Goal: Book appointment/travel/reservation

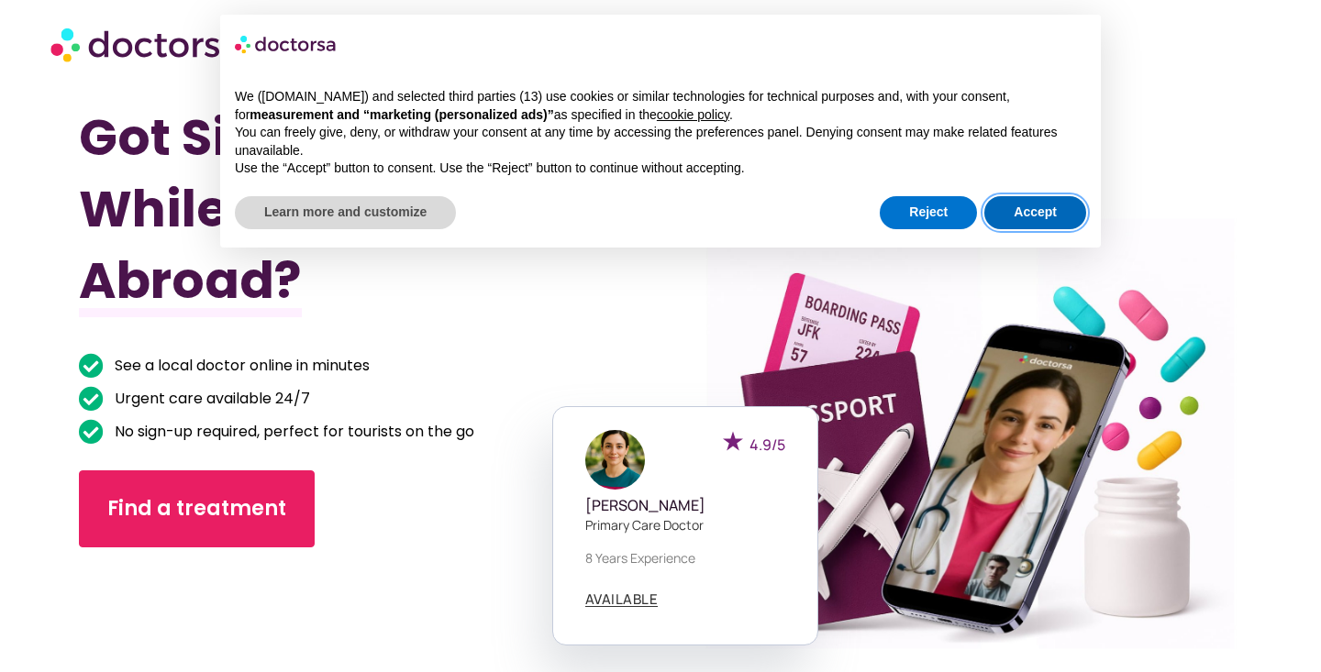
click at [1027, 210] on button "Accept" at bounding box center [1035, 212] width 102 height 33
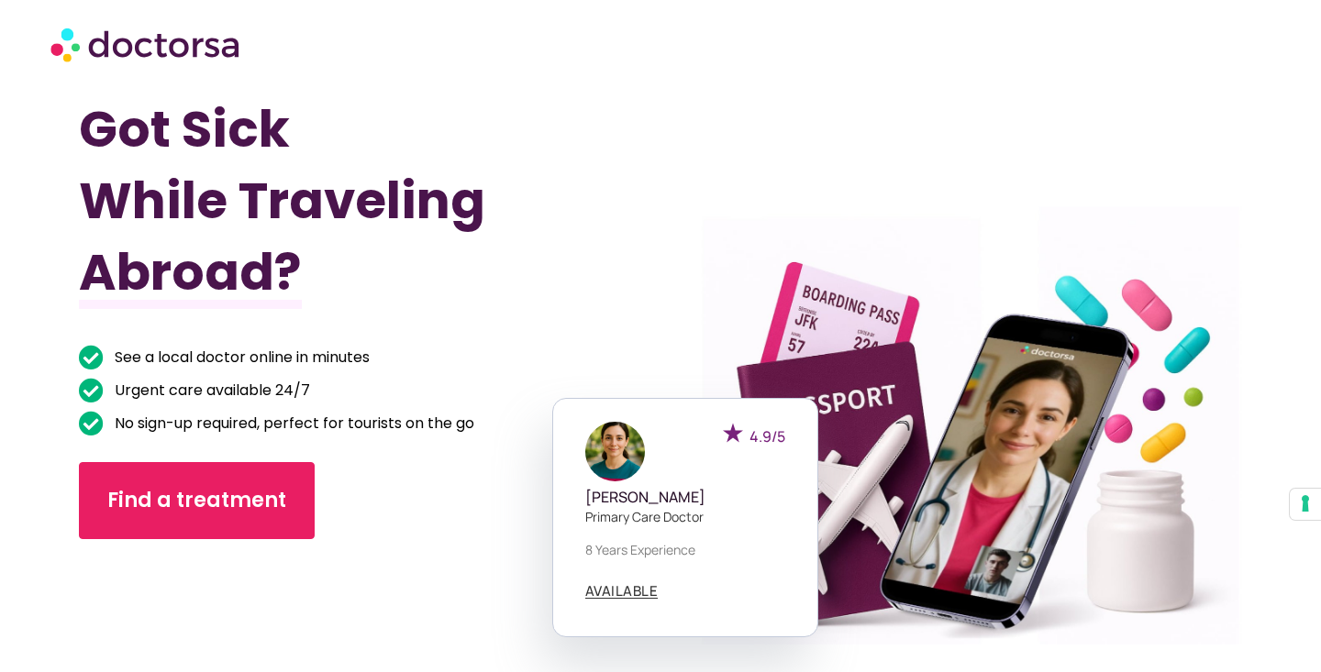
scroll to position [46, 0]
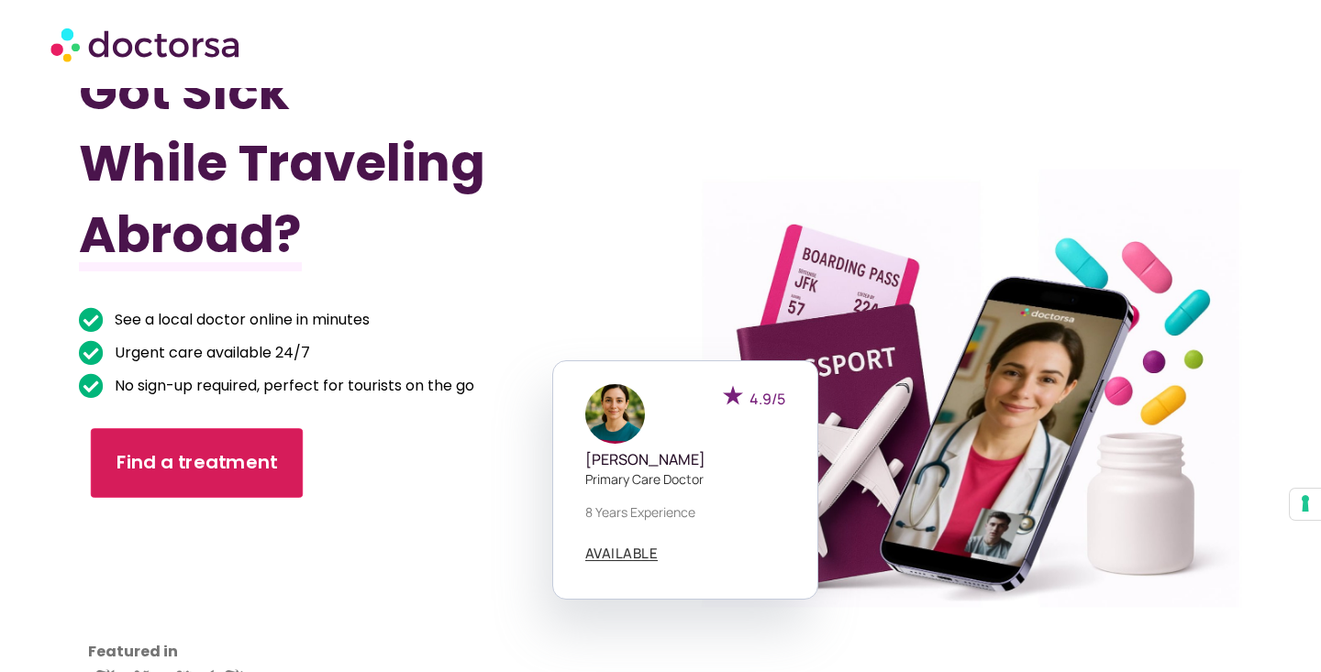
click at [190, 485] on link "Find a treatment" at bounding box center [197, 463] width 212 height 70
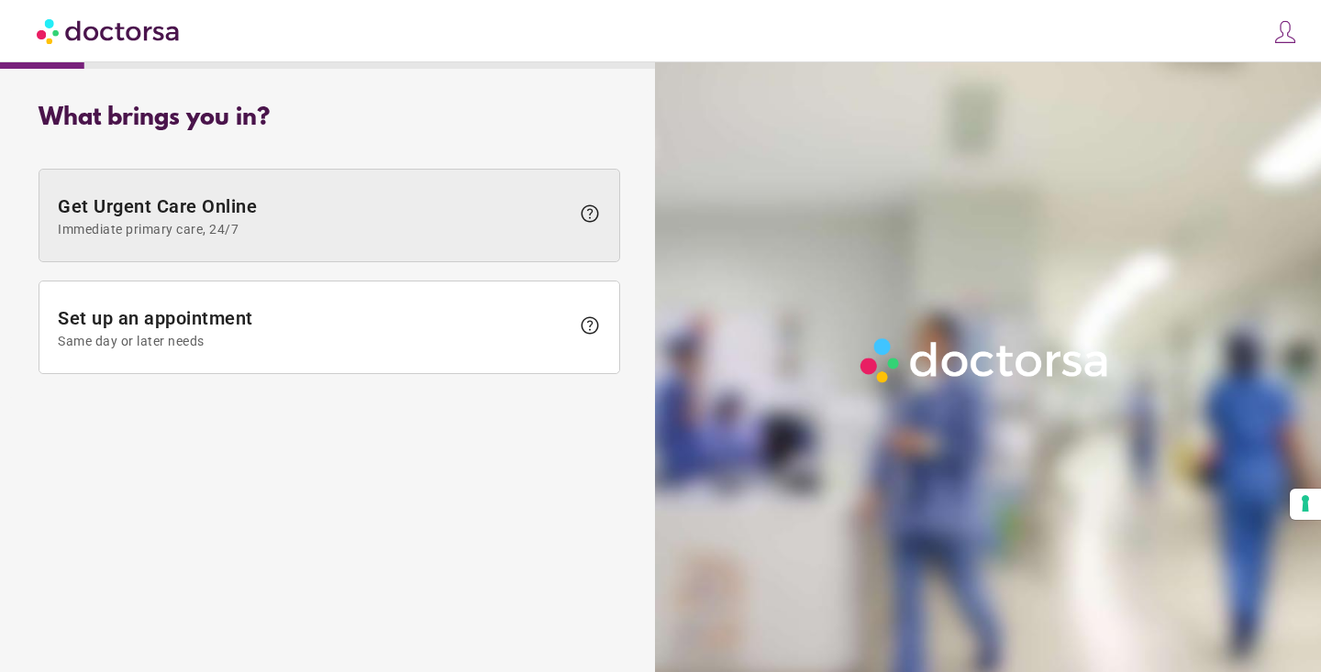
click at [276, 227] on span "Immediate primary care, 24/7" at bounding box center [314, 229] width 512 height 15
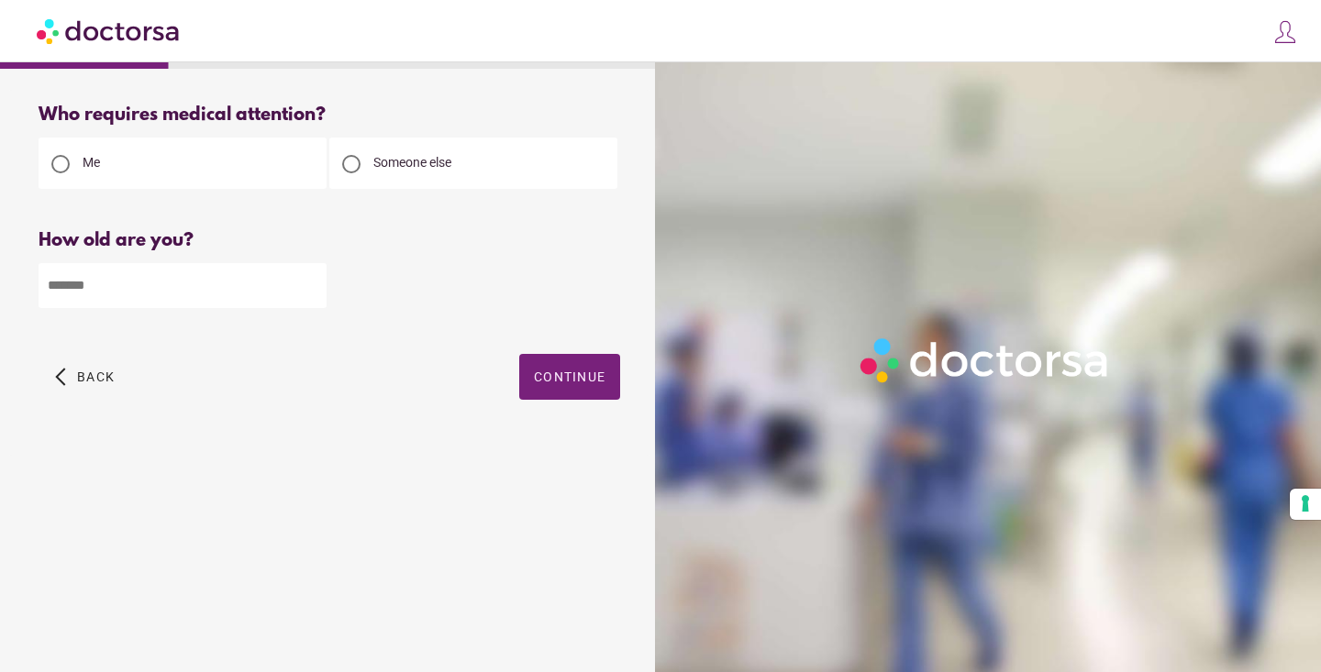
click at [173, 291] on input "number" at bounding box center [183, 285] width 288 height 45
type input "**"
click at [559, 358] on span "button" at bounding box center [569, 377] width 101 height 46
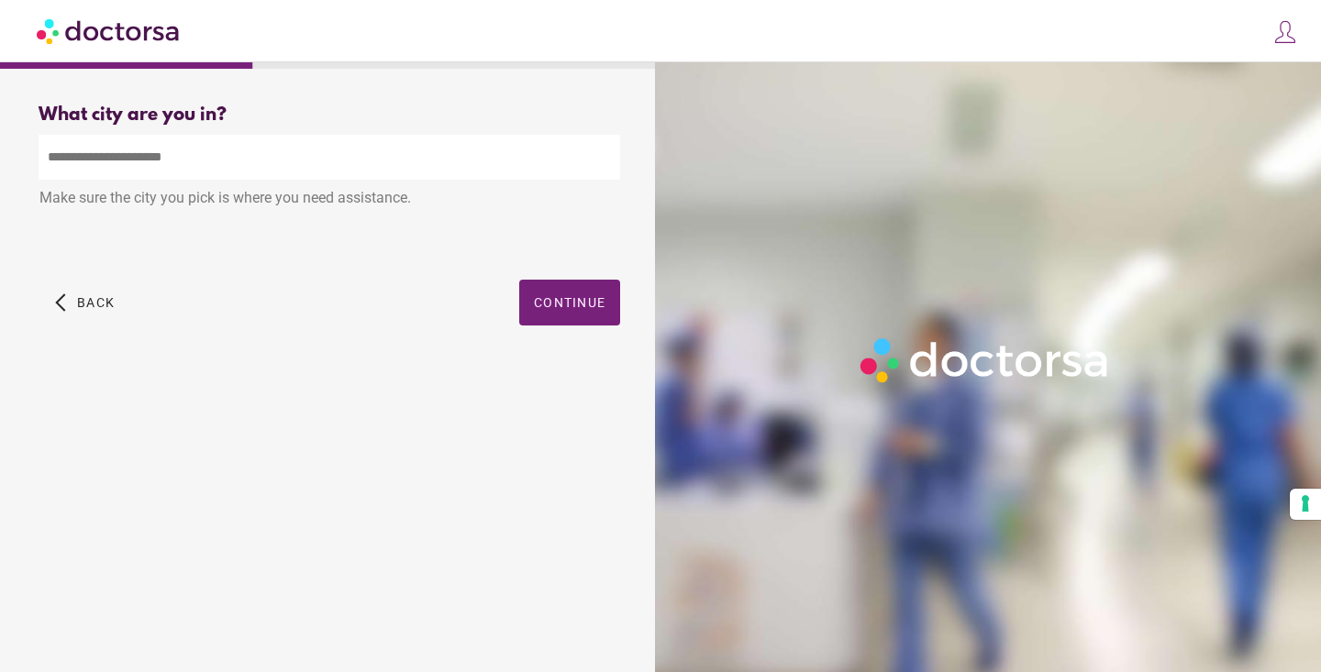
click at [240, 158] on input "text" at bounding box center [330, 157] width 582 height 45
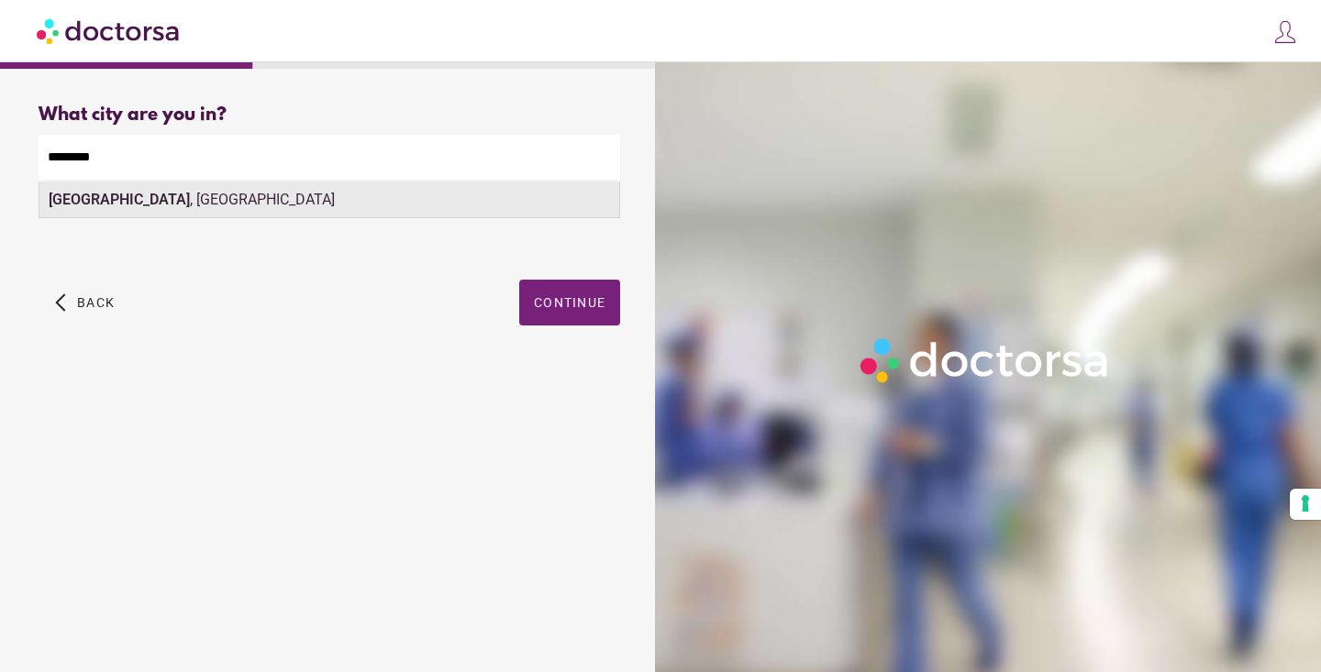
click at [228, 206] on div "Budapest , Hungary" at bounding box center [329, 200] width 580 height 37
type input "**********"
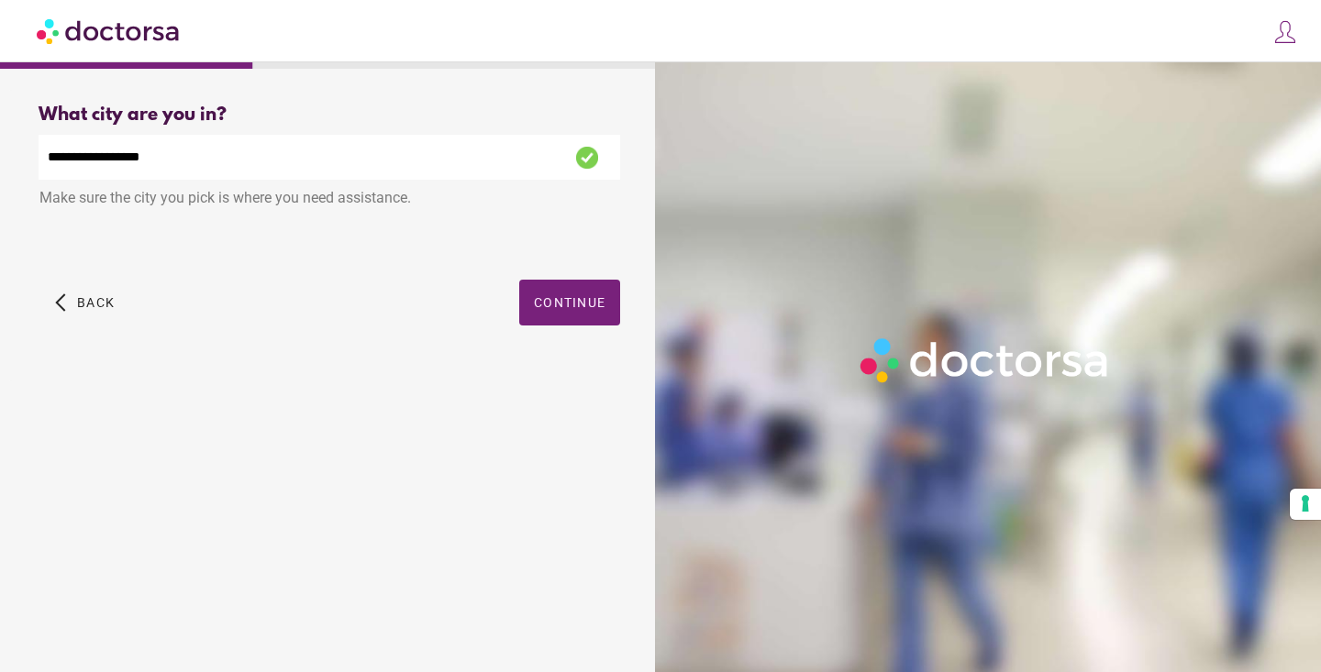
click at [546, 298] on span "Continue" at bounding box center [570, 302] width 72 height 15
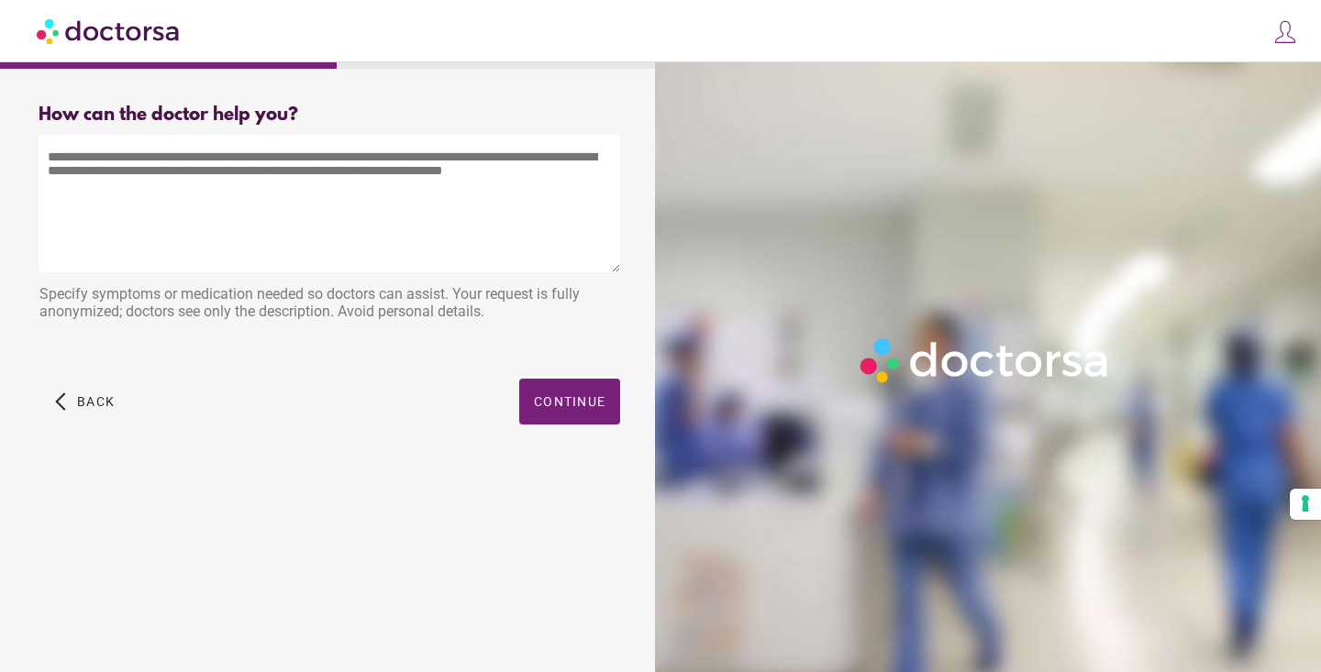
click at [261, 167] on textarea at bounding box center [330, 204] width 582 height 138
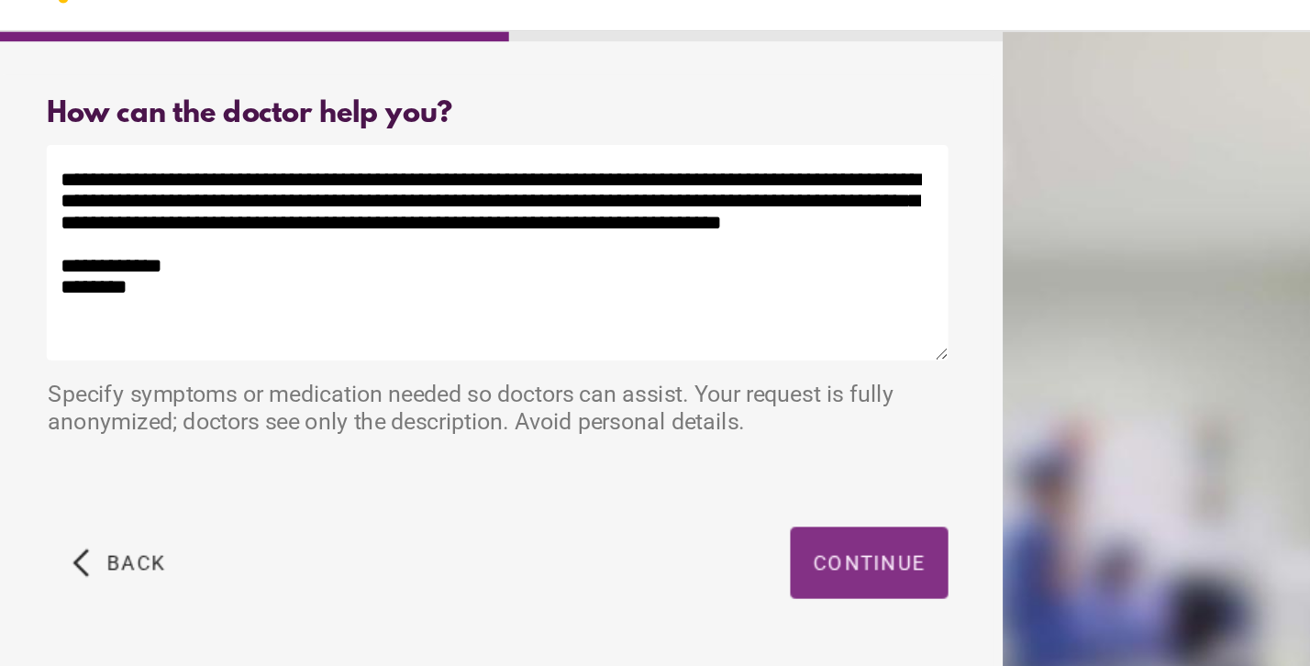
click at [514, 379] on span "button" at bounding box center [564, 402] width 101 height 46
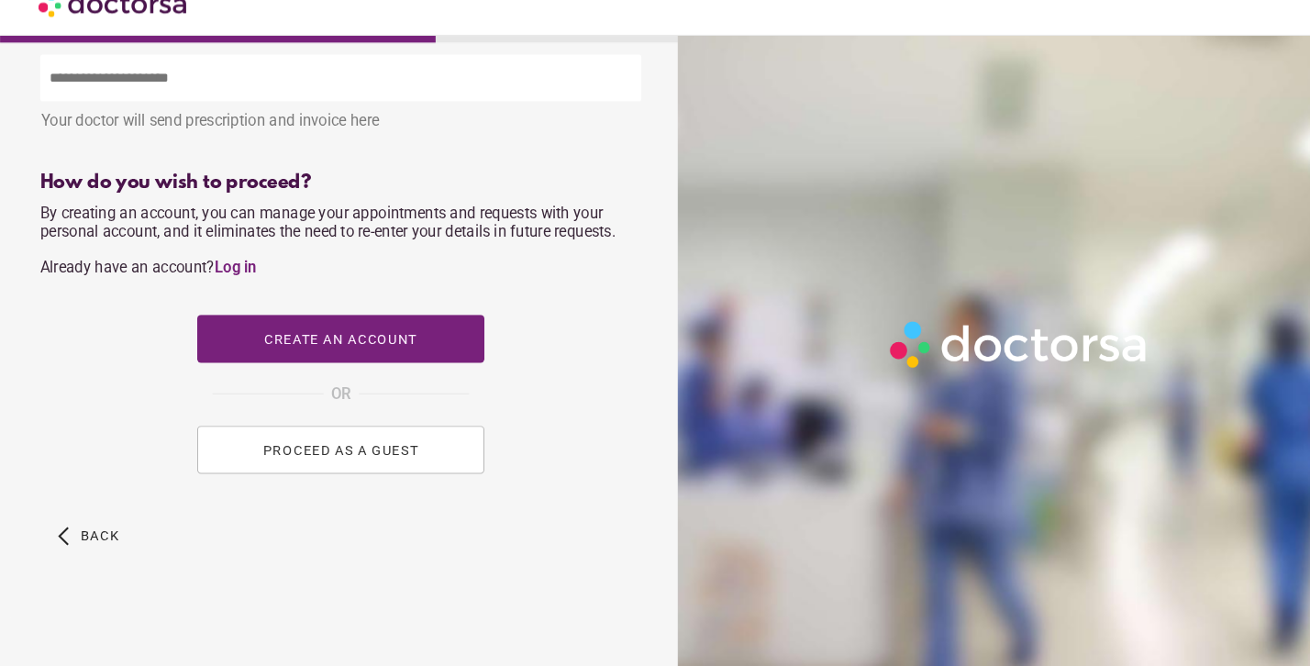
scroll to position [692, 0]
click at [102, 518] on span "button" at bounding box center [85, 541] width 74 height 46
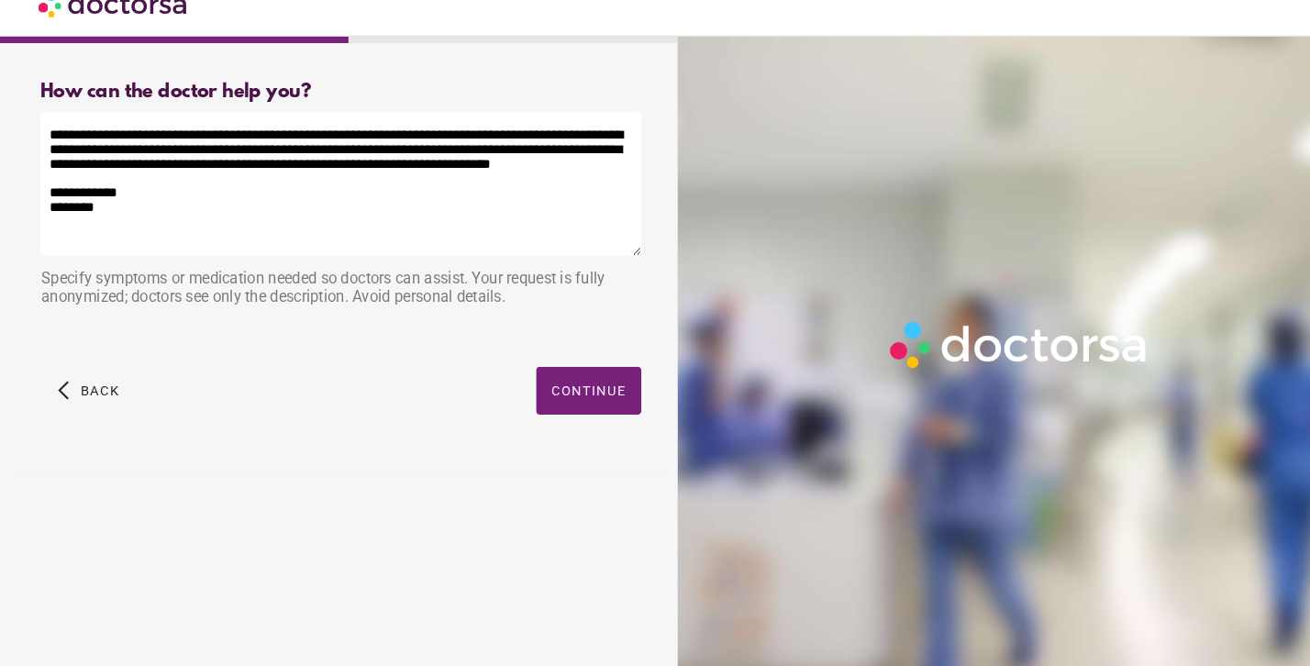
scroll to position [0, 0]
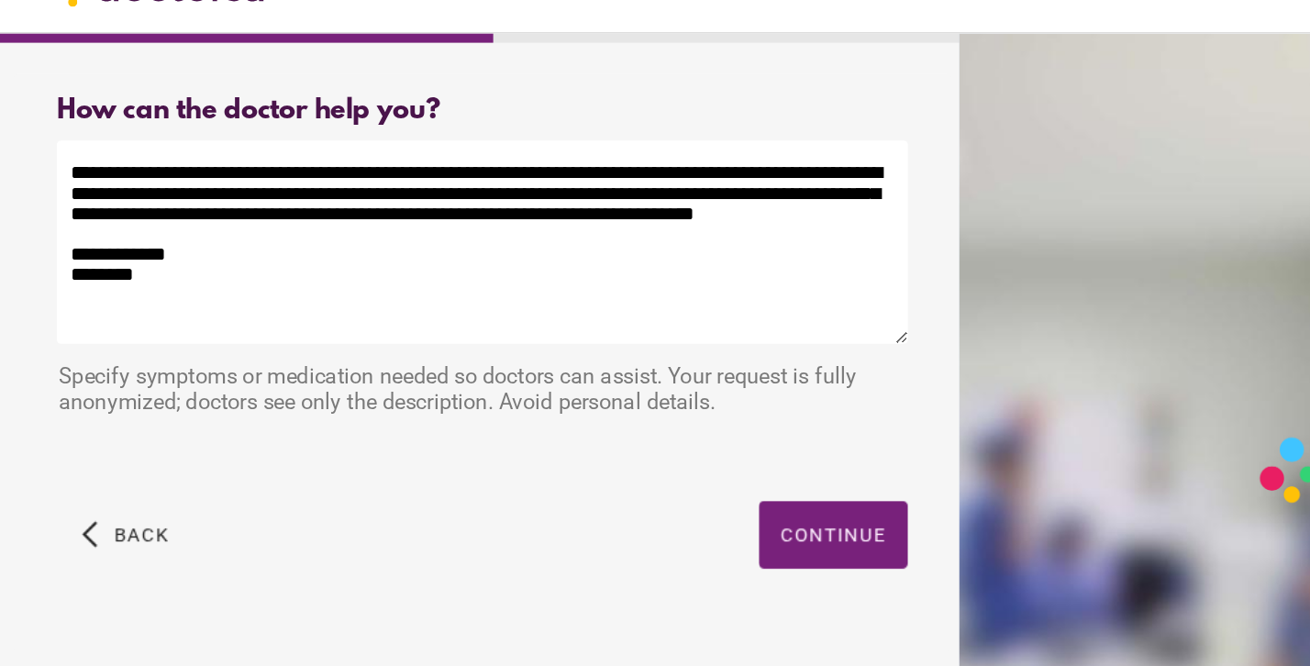
drag, startPoint x: 96, startPoint y: 202, endPoint x: 47, endPoint y: 179, distance: 54.6
click at [47, 179] on textarea "**********" at bounding box center [327, 204] width 576 height 138
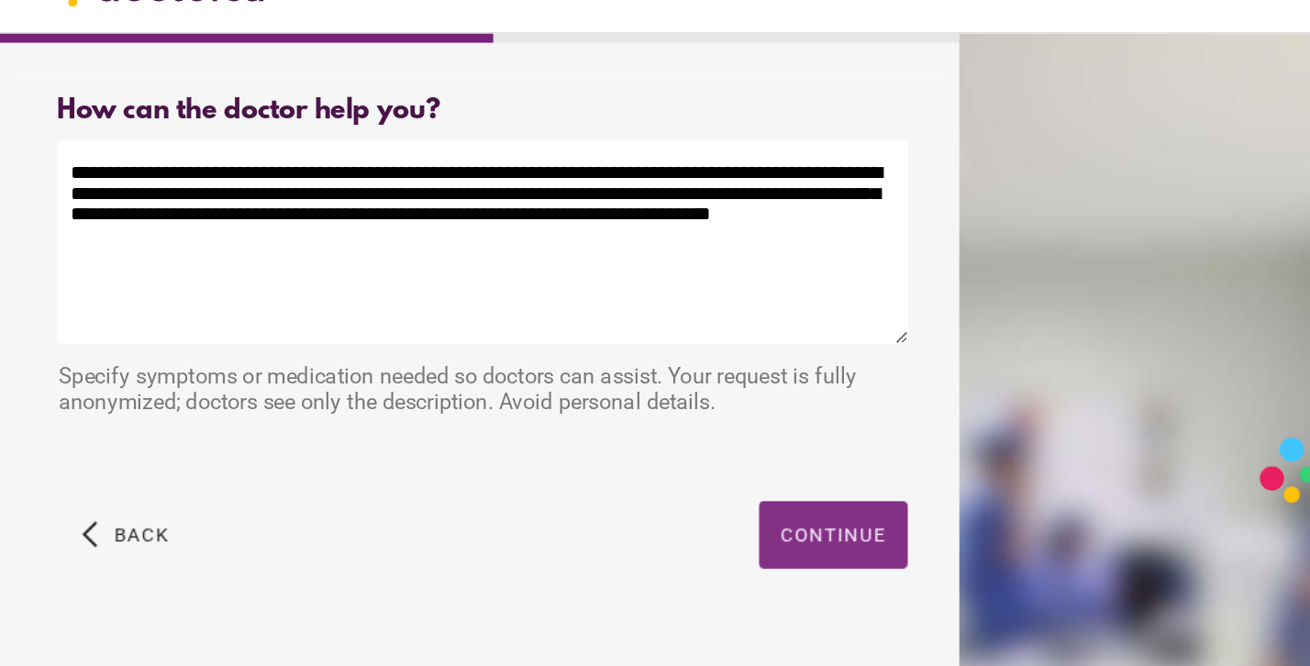
click at [535, 379] on span "button" at bounding box center [564, 402] width 101 height 46
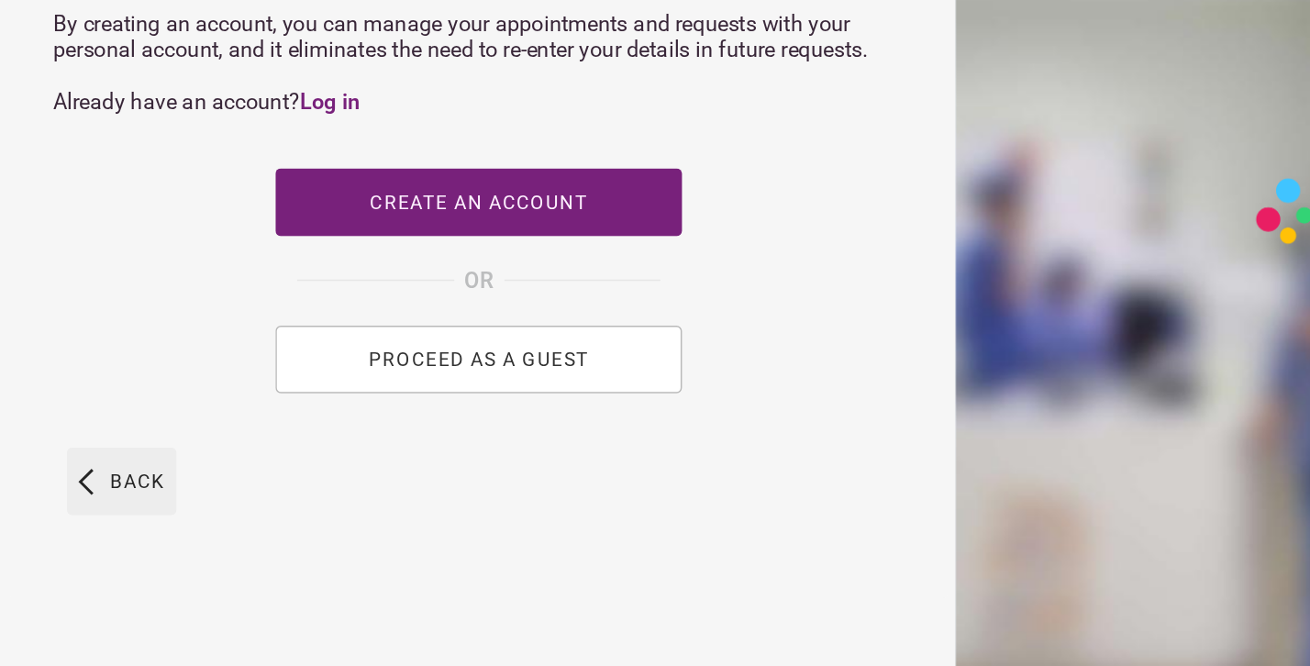
scroll to position [692, 0]
click at [72, 518] on span "button" at bounding box center [85, 541] width 74 height 46
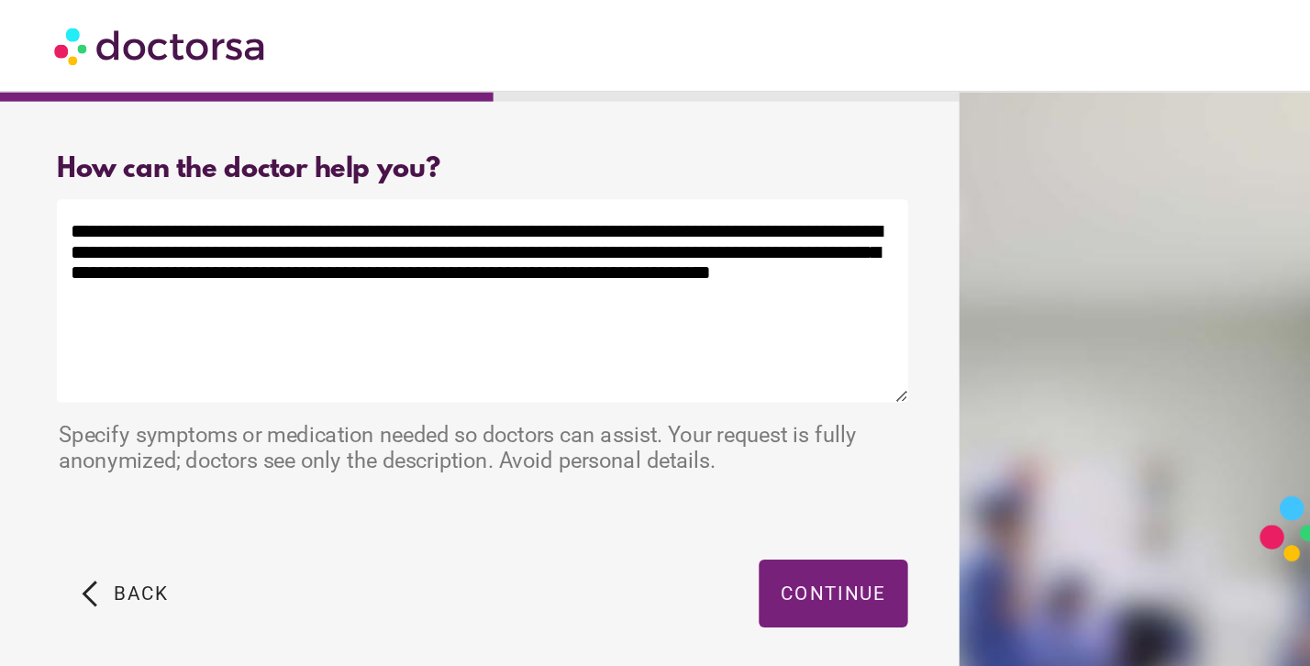
click at [469, 155] on textarea "**********" at bounding box center [327, 204] width 576 height 138
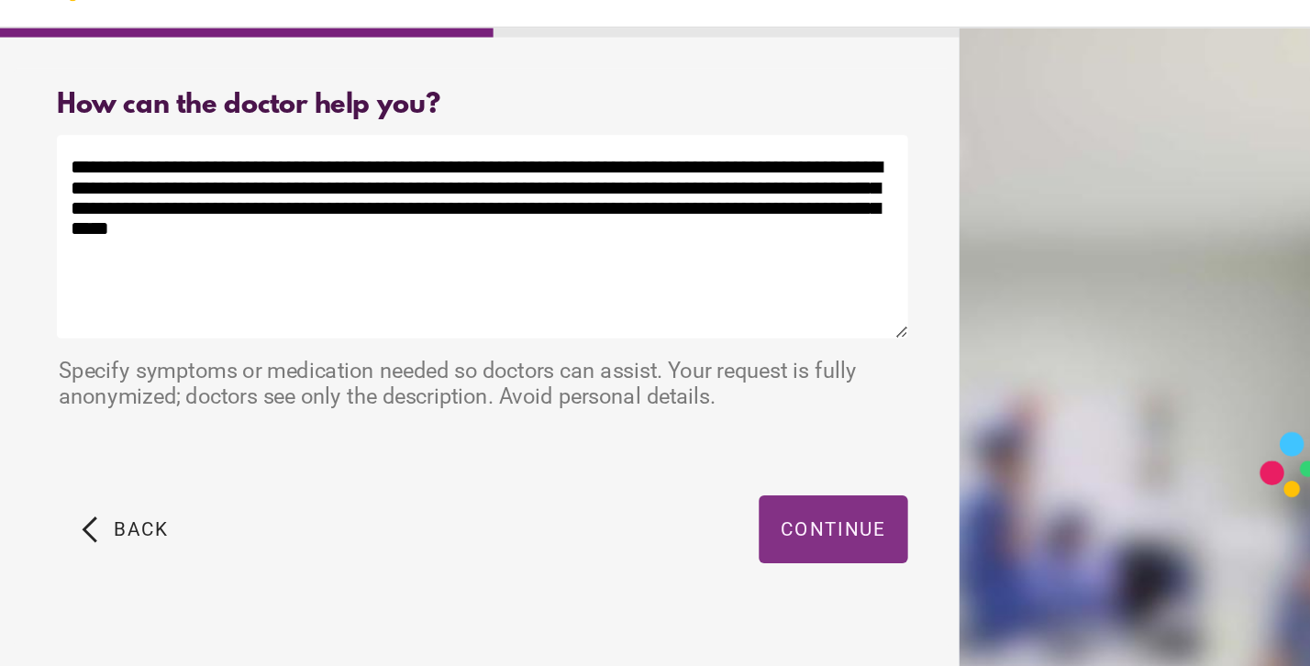
type textarea "**********"
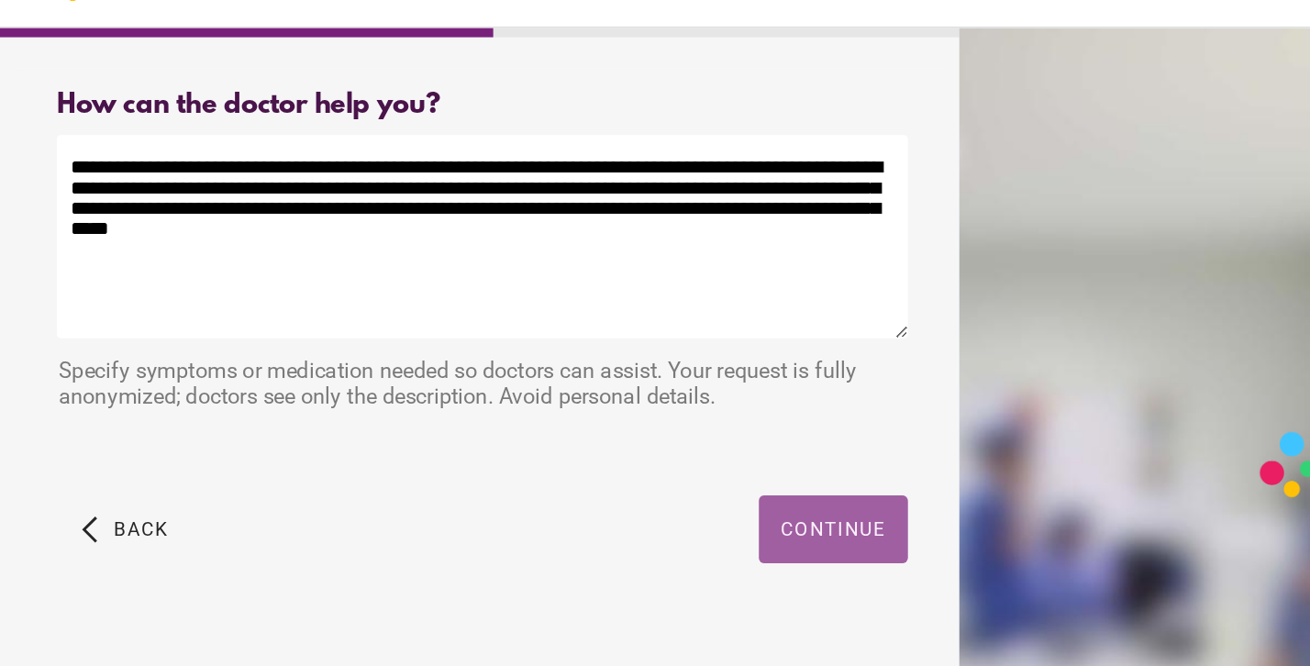
click at [556, 394] on span "Continue" at bounding box center [564, 401] width 72 height 15
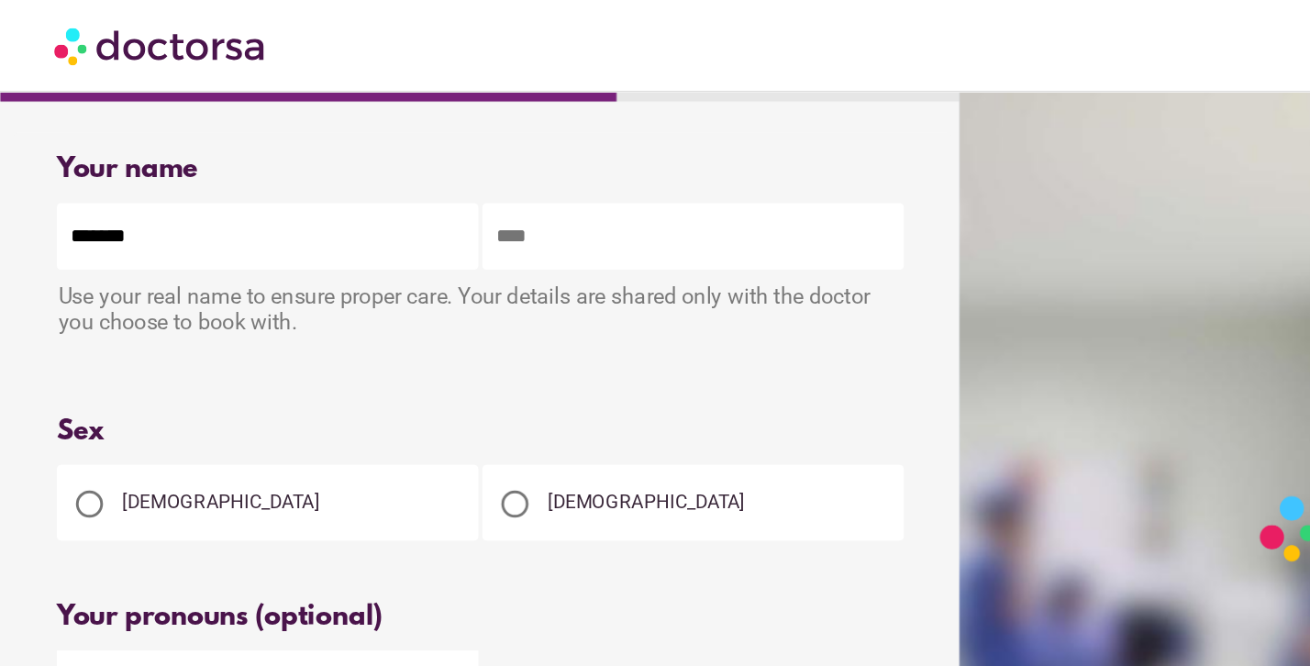
type input "*******"
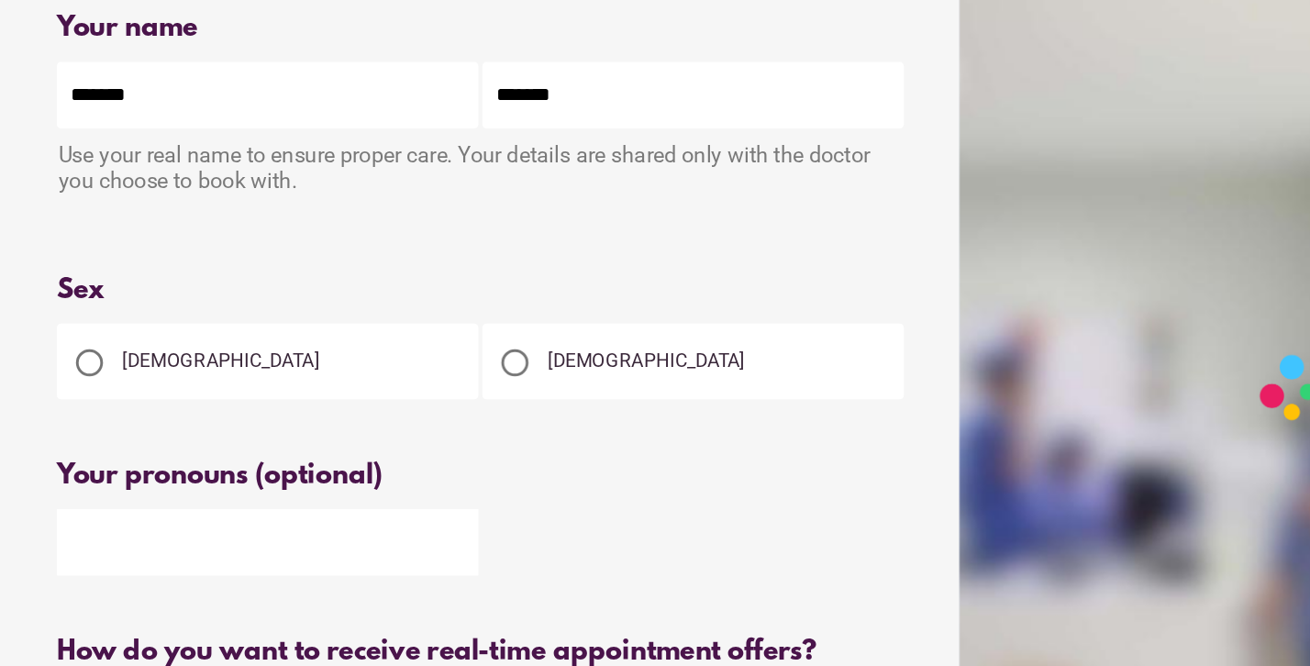
type input "*******"
click at [352, 332] on div at bounding box center [348, 341] width 18 height 18
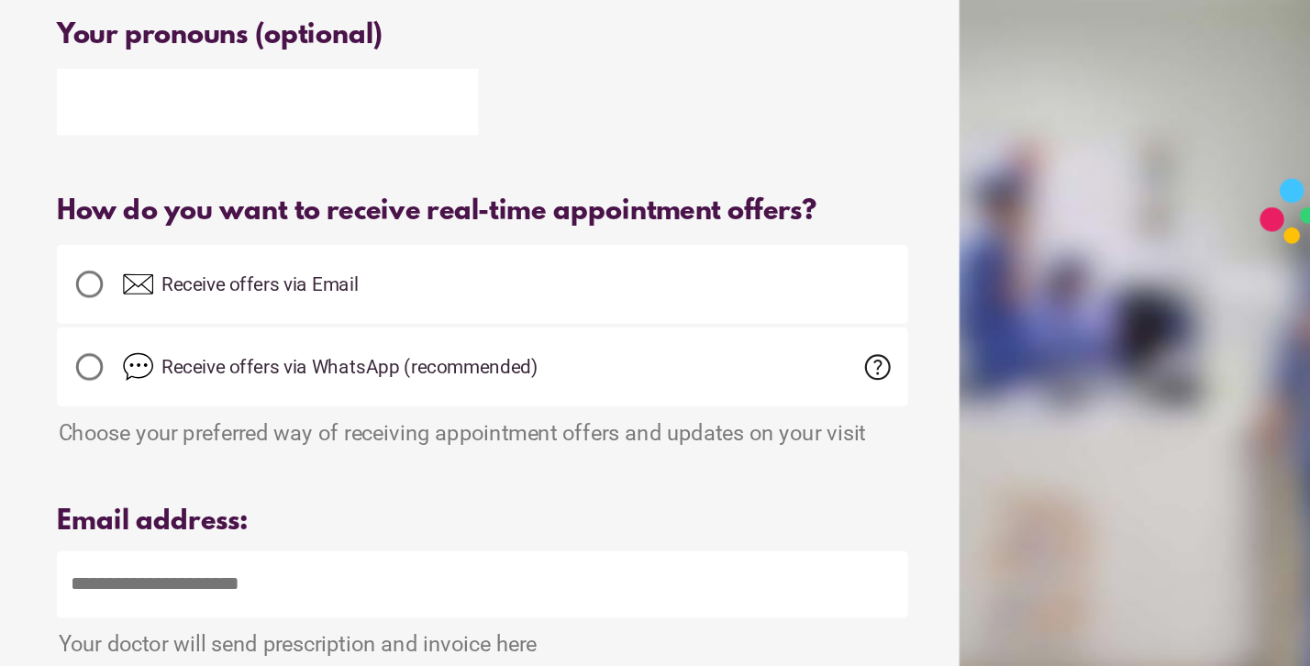
scroll to position [234, 0]
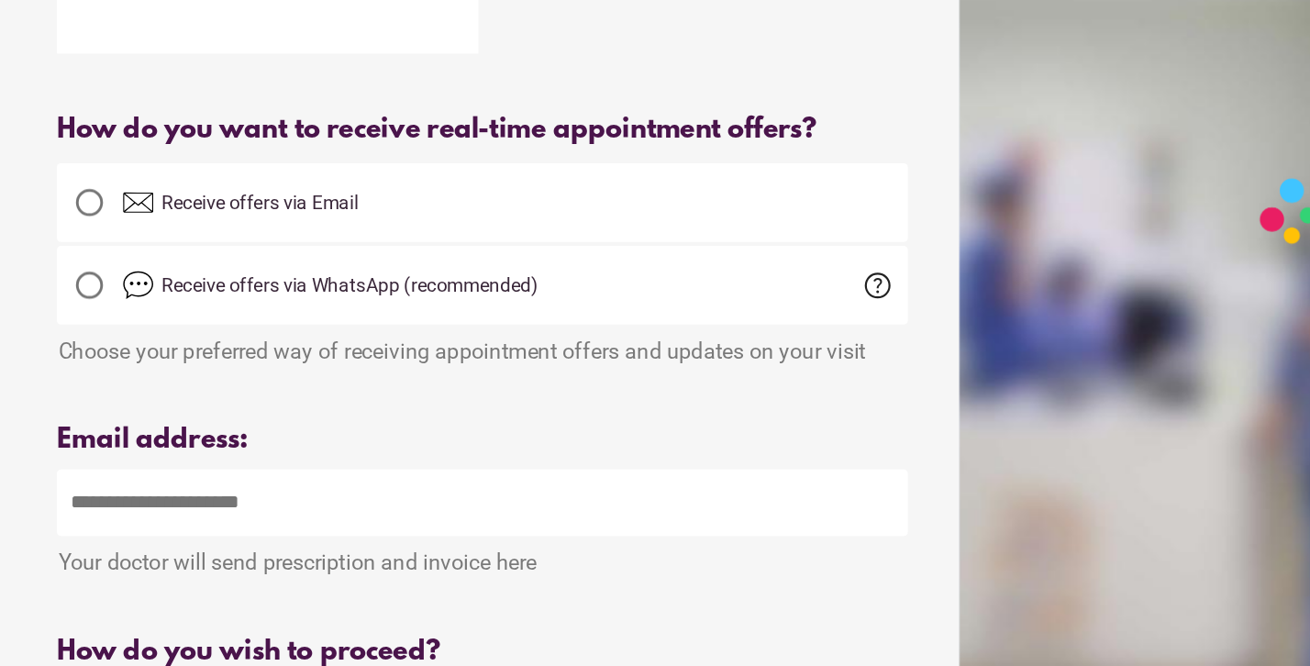
click at [140, 345] on span "Receive offers via Email" at bounding box center [175, 352] width 133 height 15
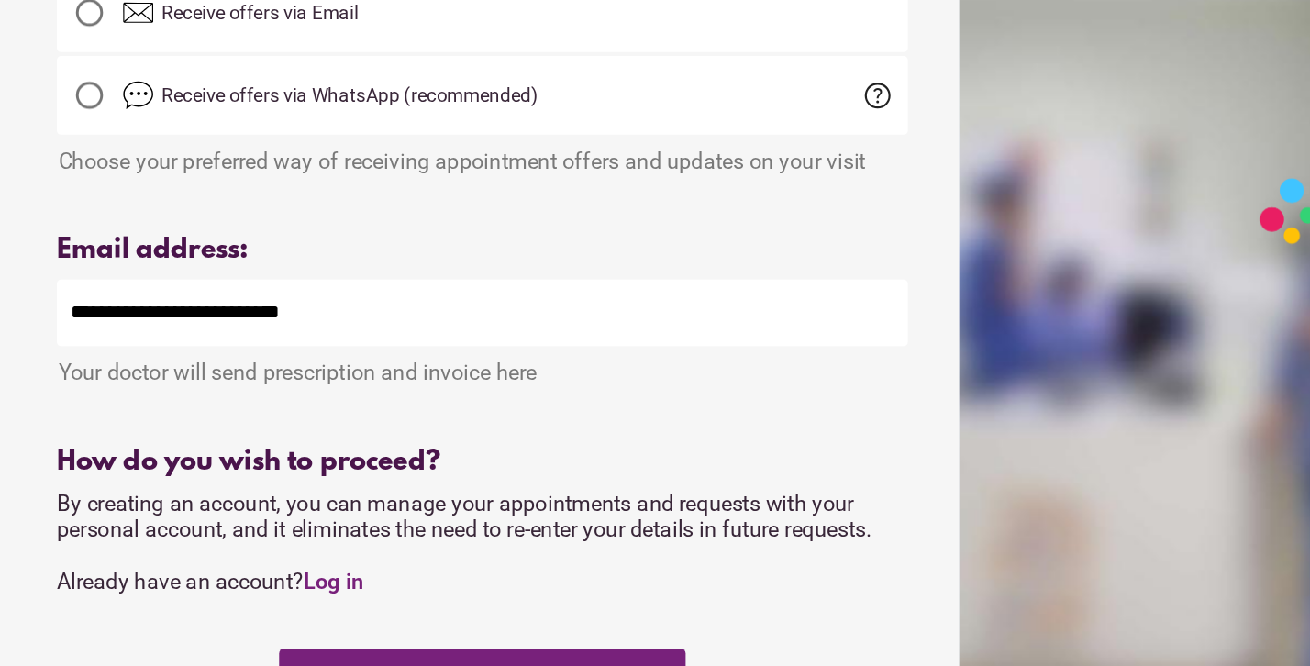
scroll to position [464, 0]
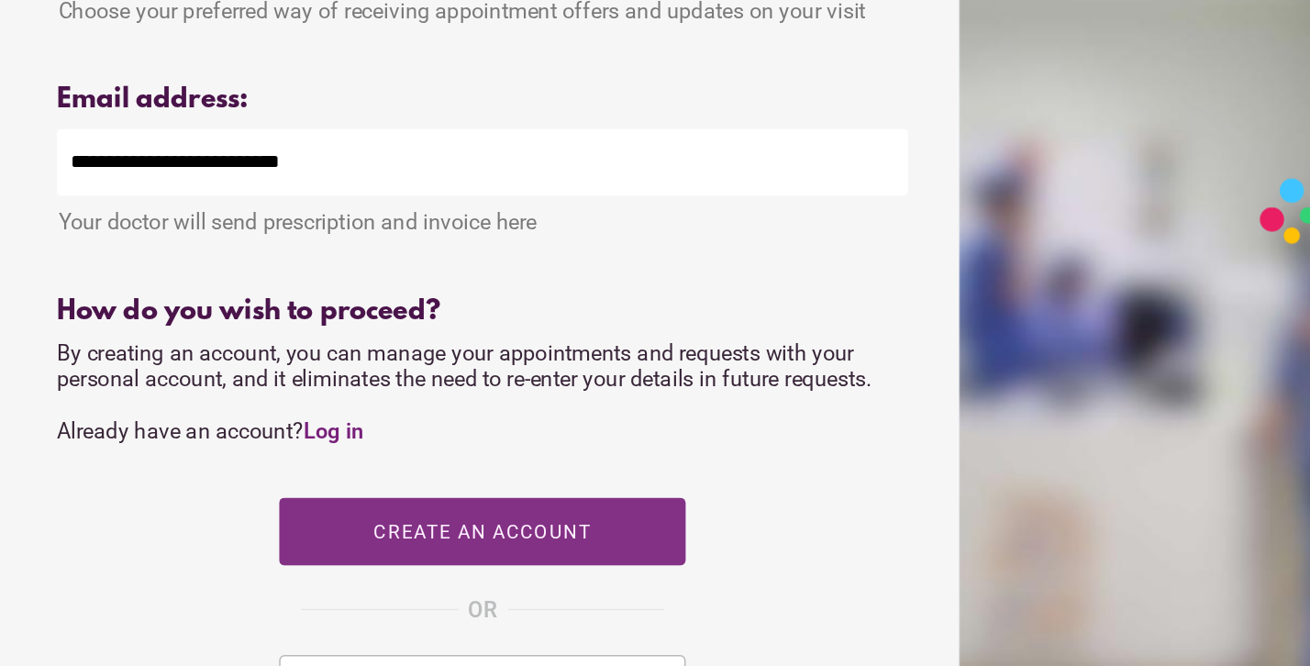
type input "**********"
click at [250, 552] on span "button" at bounding box center [326, 575] width 275 height 46
type input "**********"
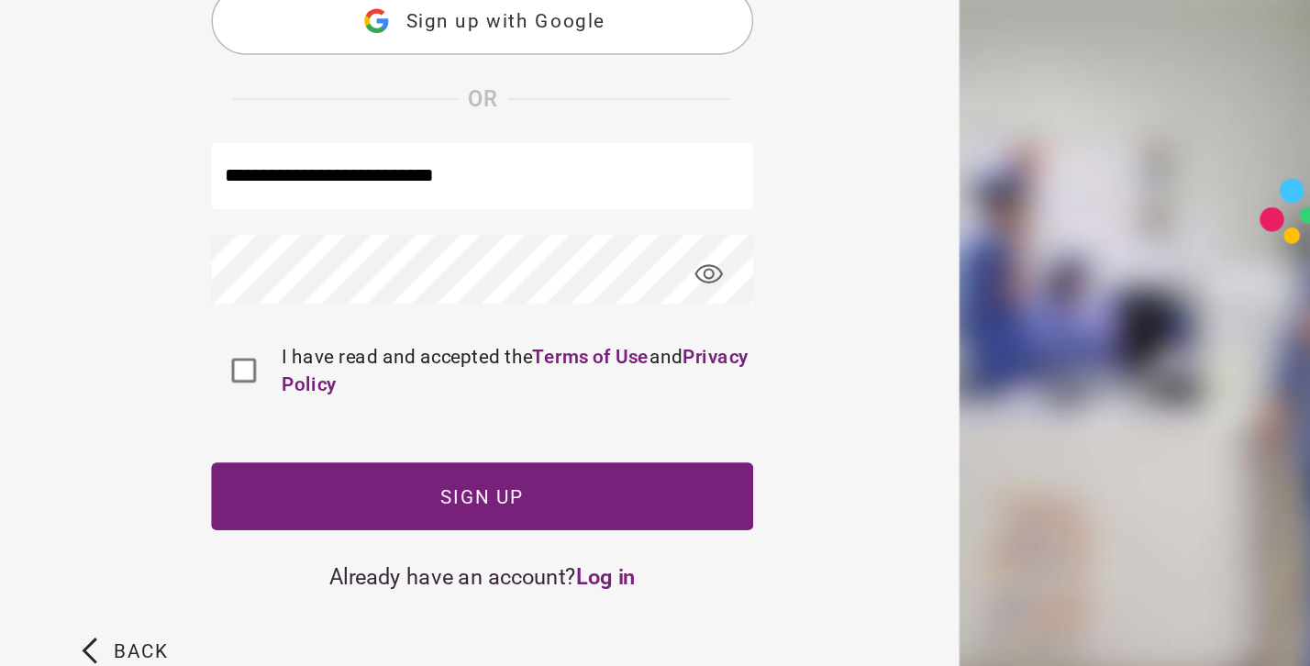
scroll to position [138, 0]
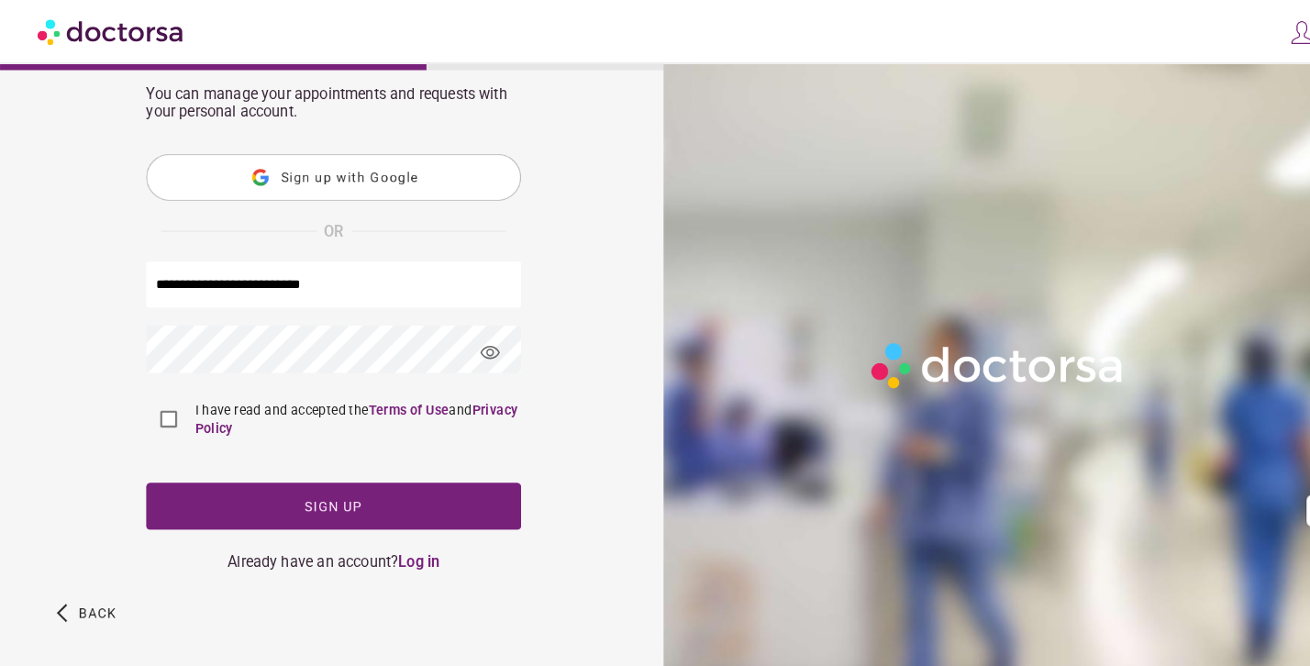
click at [312, 337] on div "**********" at bounding box center [326, 286] width 367 height 546
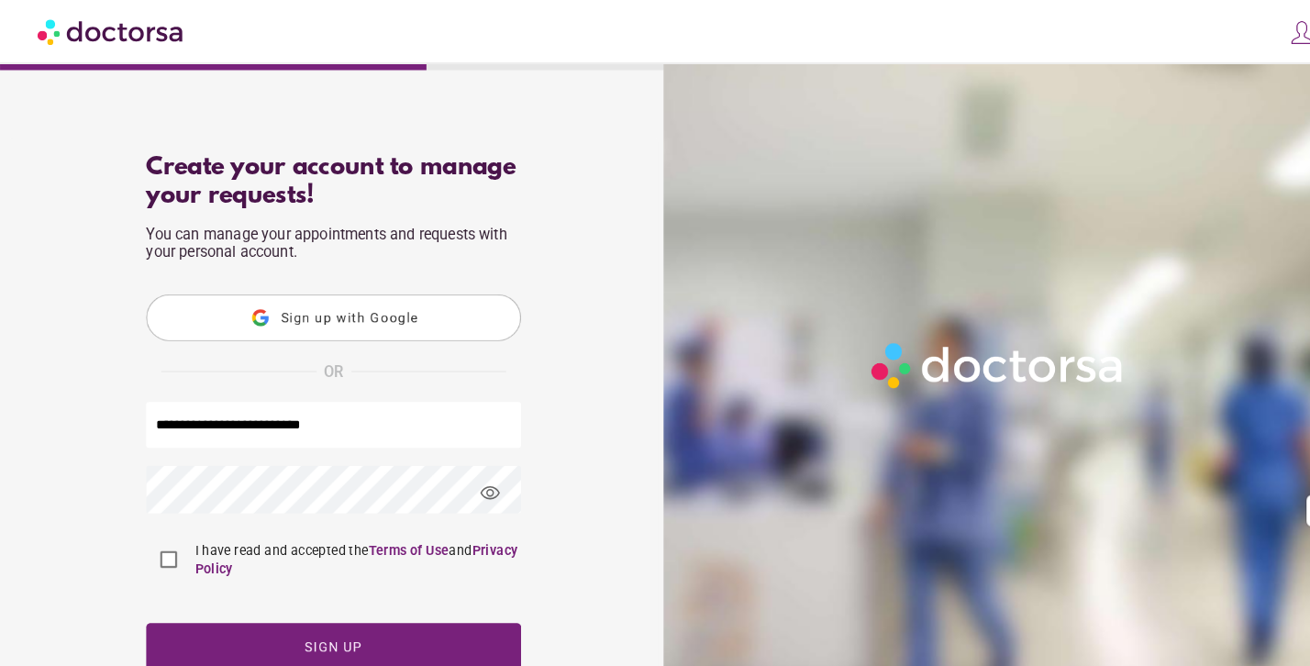
click at [6, 455] on div "What brings you in? Get Urgent Care Online Immediate primary care, 24/7 help Se…" at bounding box center [655, 408] width 1310 height 816
click at [469, 482] on span "visibility" at bounding box center [480, 483] width 50 height 50
click at [469, 473] on span "visibility_off" at bounding box center [480, 483] width 50 height 50
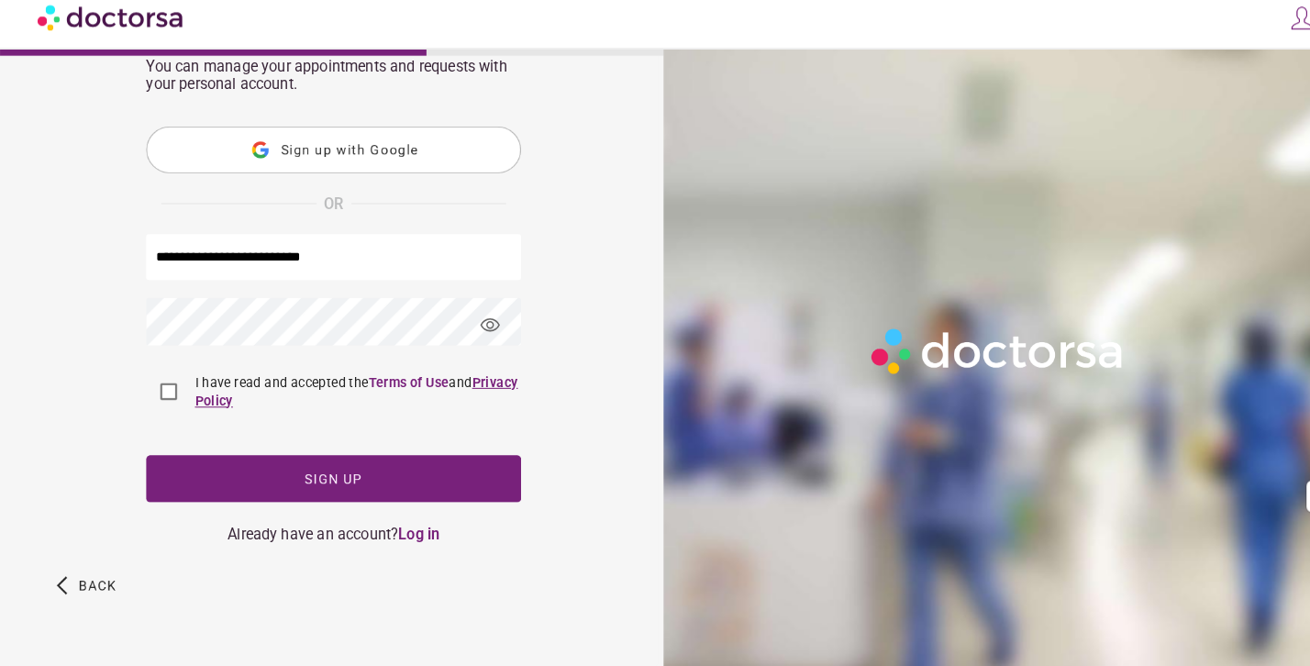
scroll to position [151, 0]
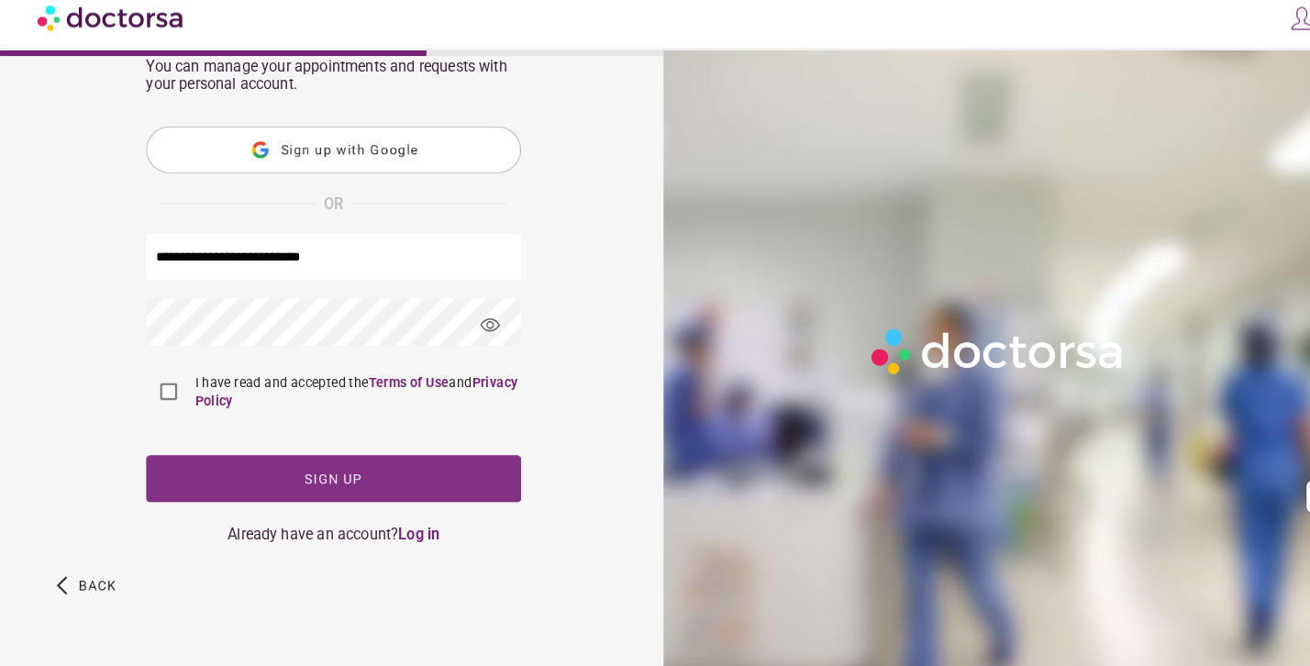
click at [224, 485] on span "button" at bounding box center [326, 483] width 367 height 46
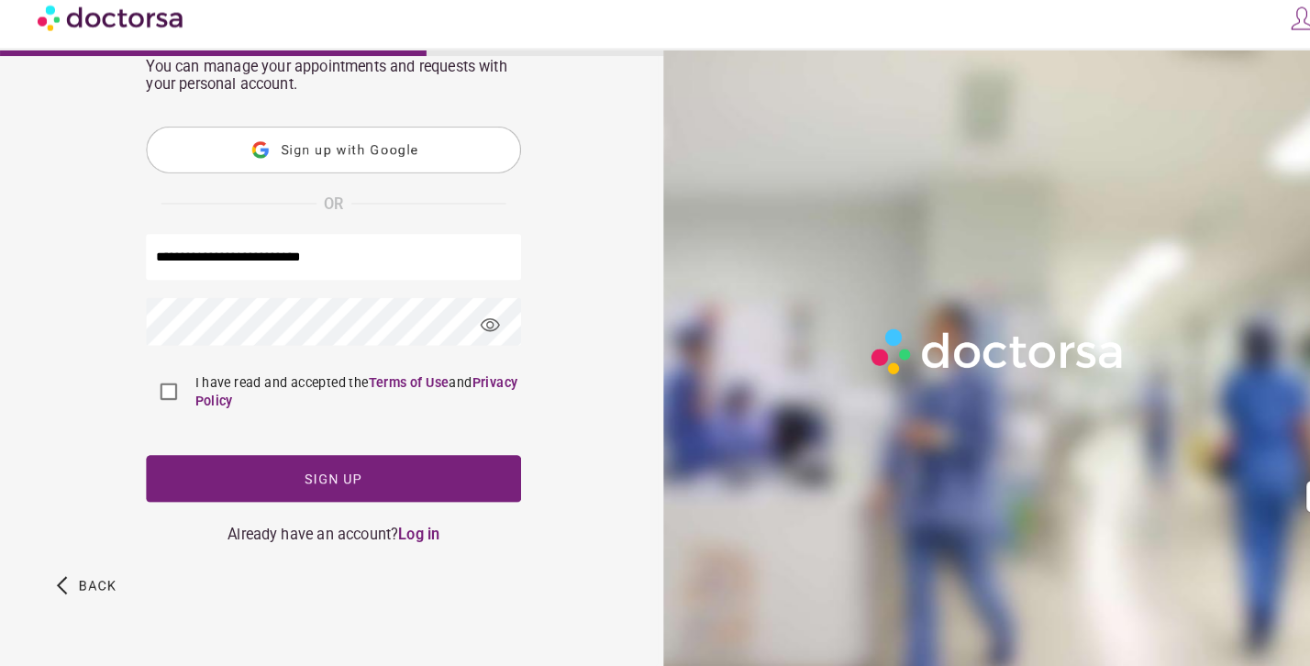
scroll to position [0, 0]
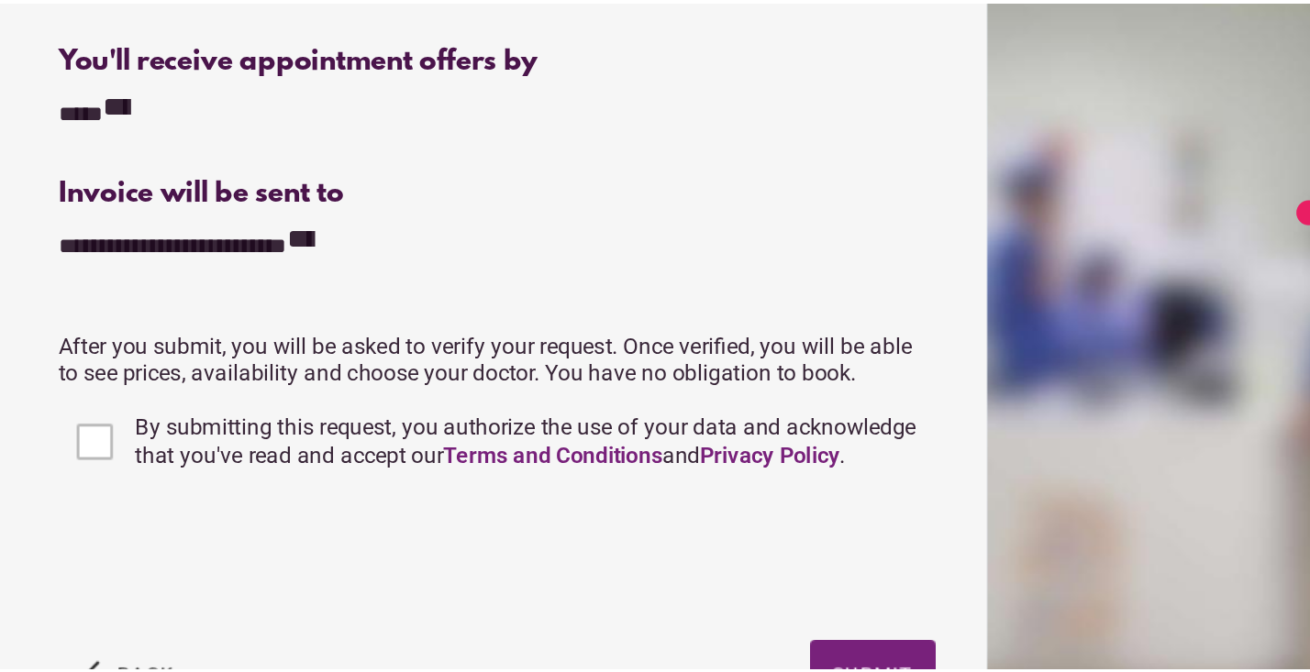
scroll to position [420, 0]
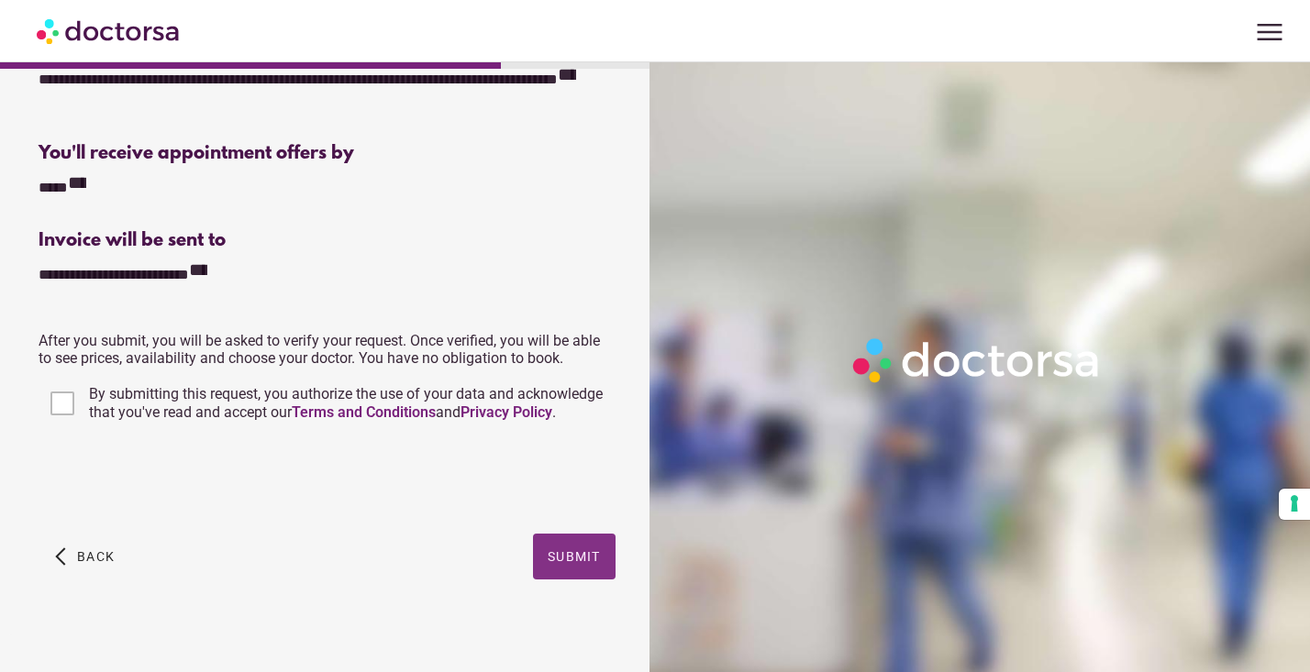
click at [562, 567] on span "button" at bounding box center [574, 557] width 83 height 46
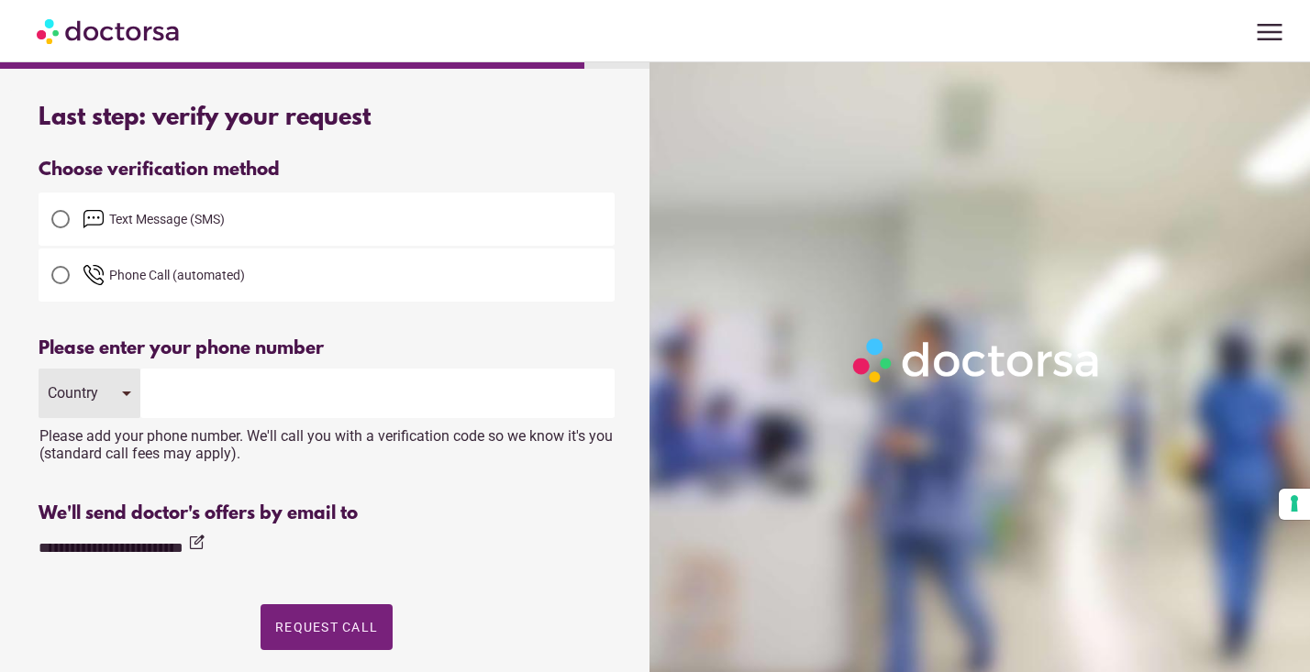
click at [182, 235] on label "Text Message (SMS)" at bounding box center [327, 219] width 576 height 44
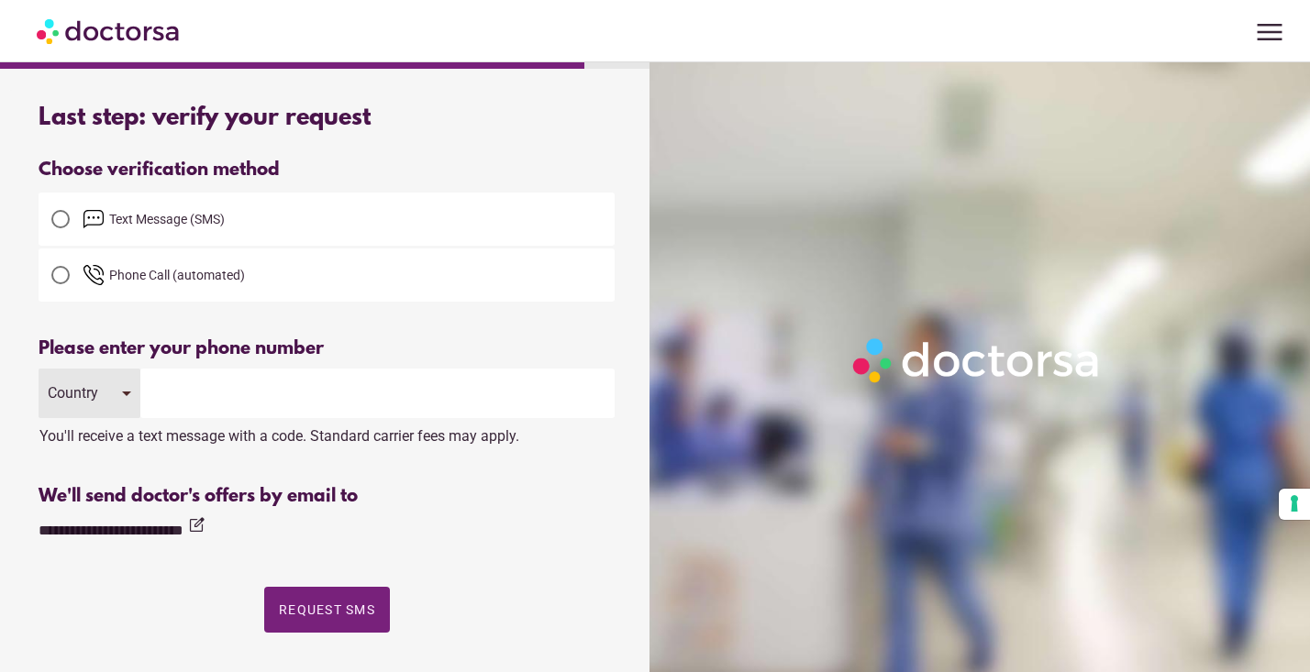
click at [236, 413] on input "tel" at bounding box center [377, 394] width 474 height 50
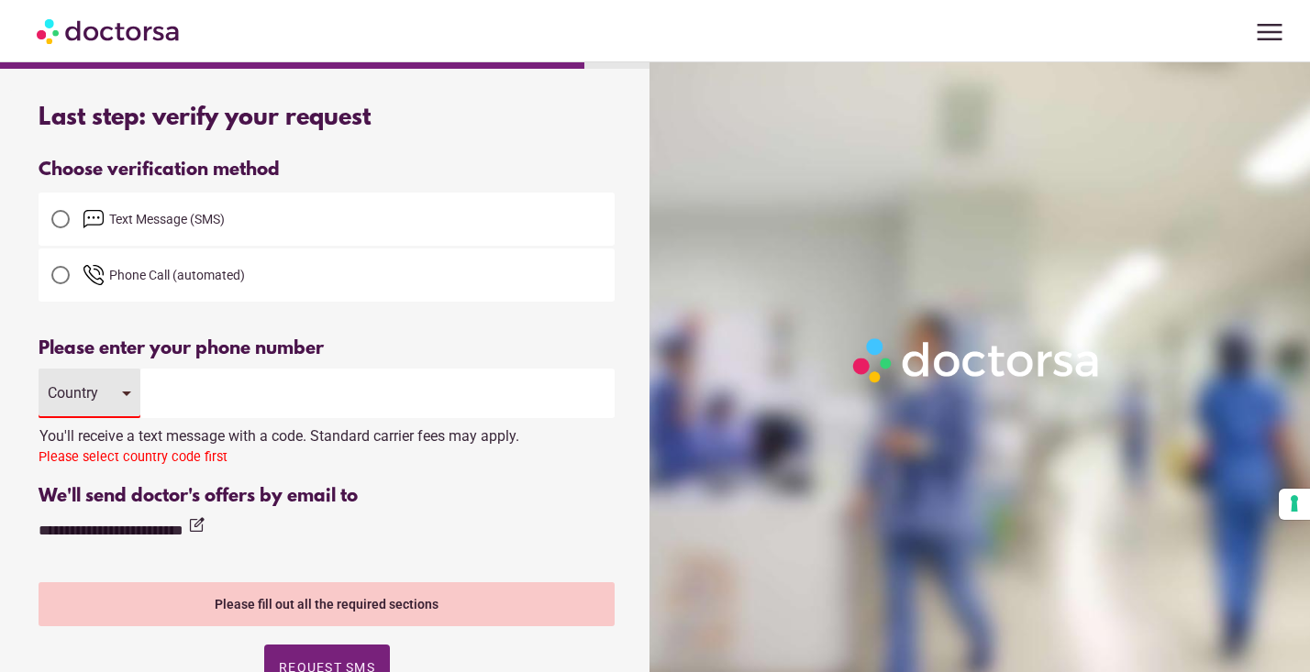
click at [94, 399] on div "Country" at bounding box center [76, 392] width 56 height 17
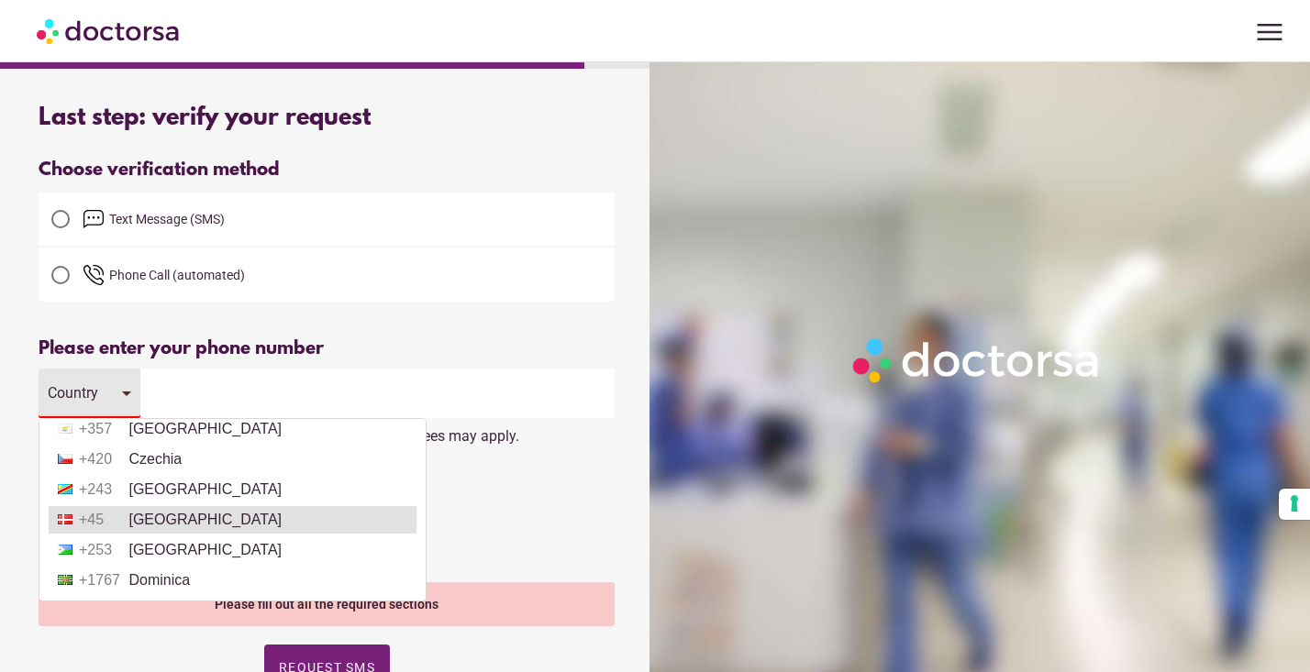
scroll to position [1740, 0]
click at [184, 511] on li "+45 Denmark" at bounding box center [233, 518] width 368 height 28
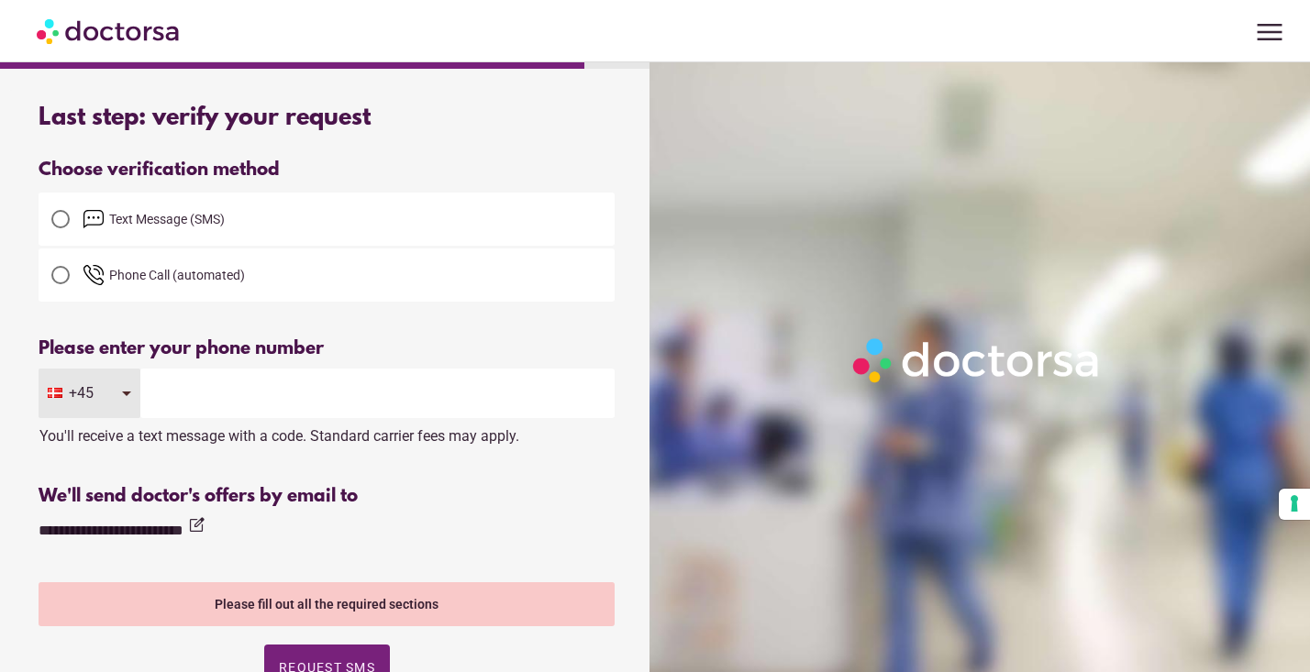
click at [242, 400] on input "tel" at bounding box center [377, 394] width 474 height 50
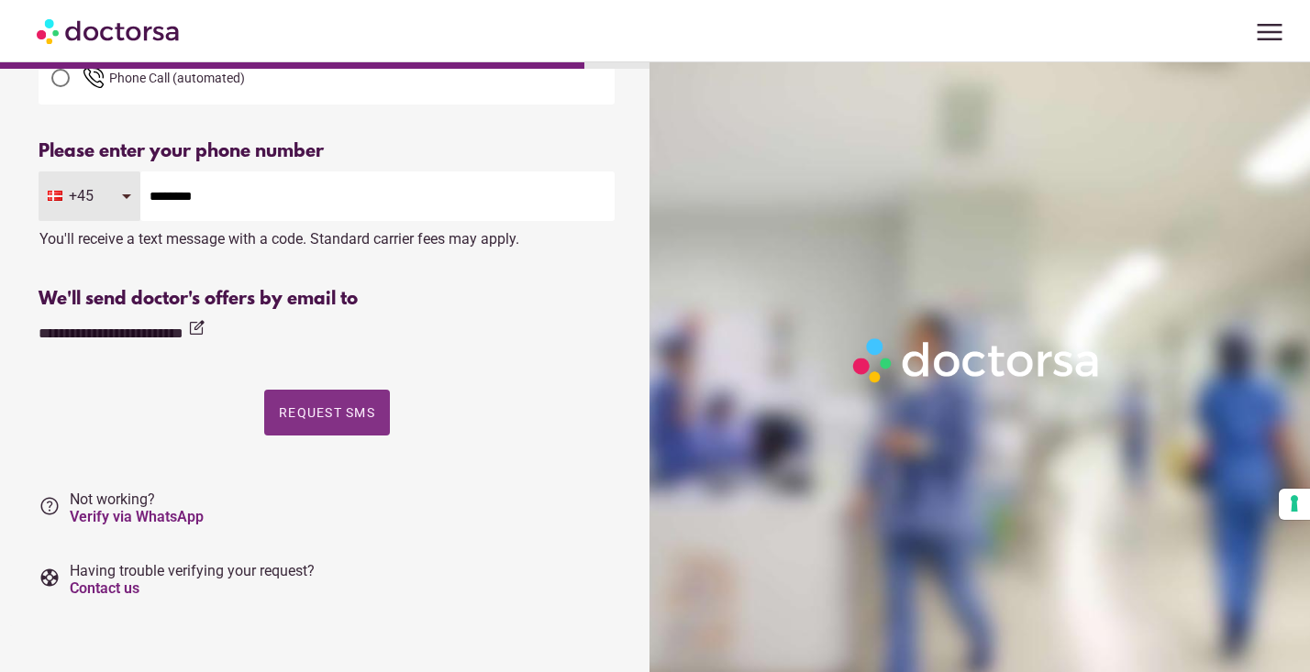
scroll to position [197, 0]
type input "********"
click at [318, 414] on span "Request SMS" at bounding box center [327, 412] width 96 height 15
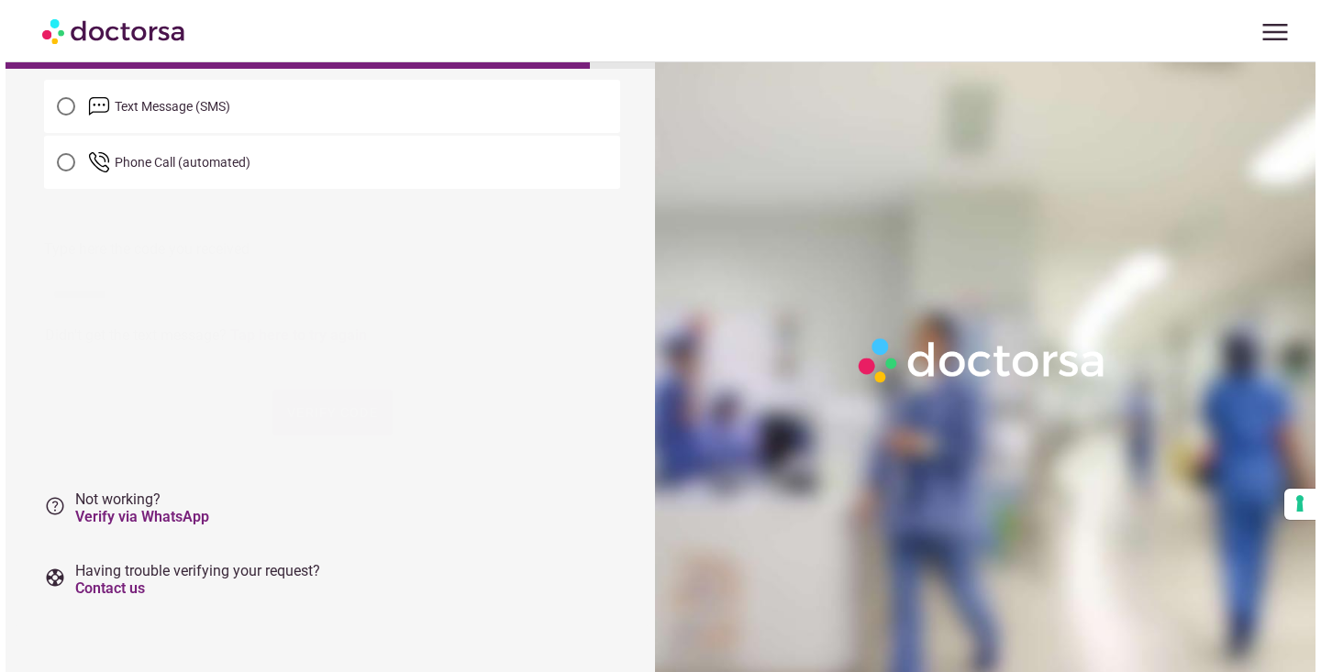
scroll to position [0, 0]
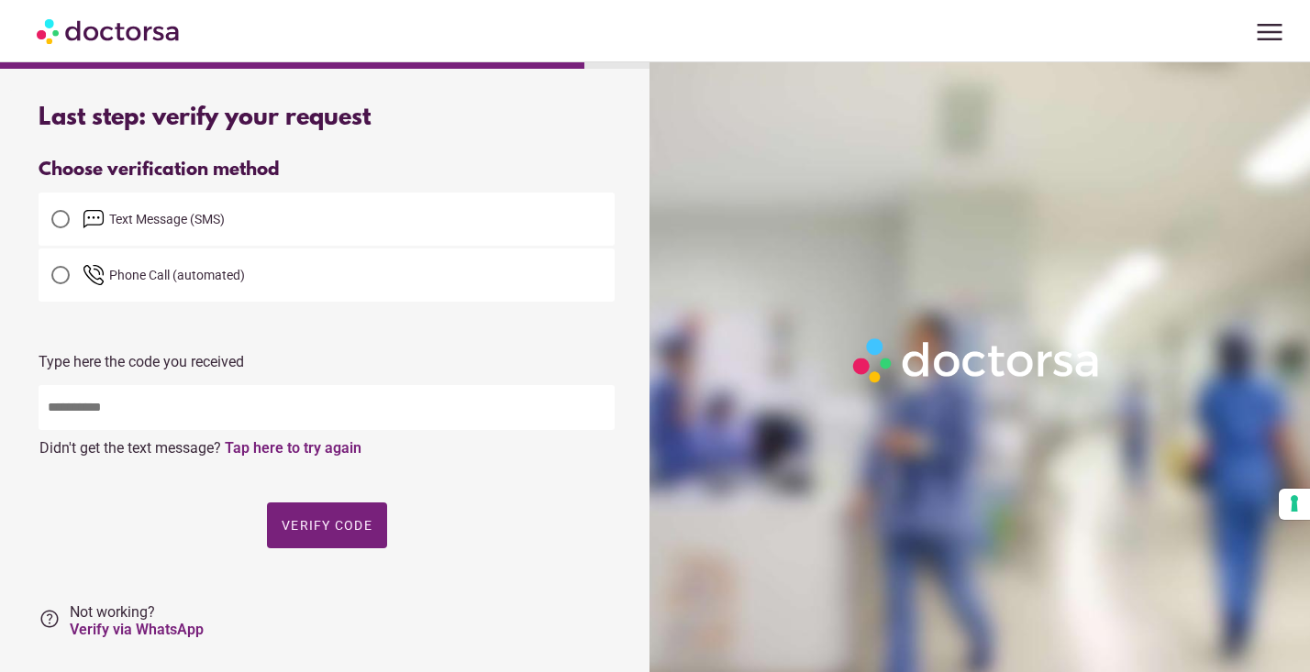
click at [318, 416] on input "text" at bounding box center [327, 407] width 576 height 45
type input "*****"
click at [331, 520] on span "Verify code" at bounding box center [327, 525] width 91 height 15
click at [344, 519] on span "button" at bounding box center [327, 526] width 120 height 46
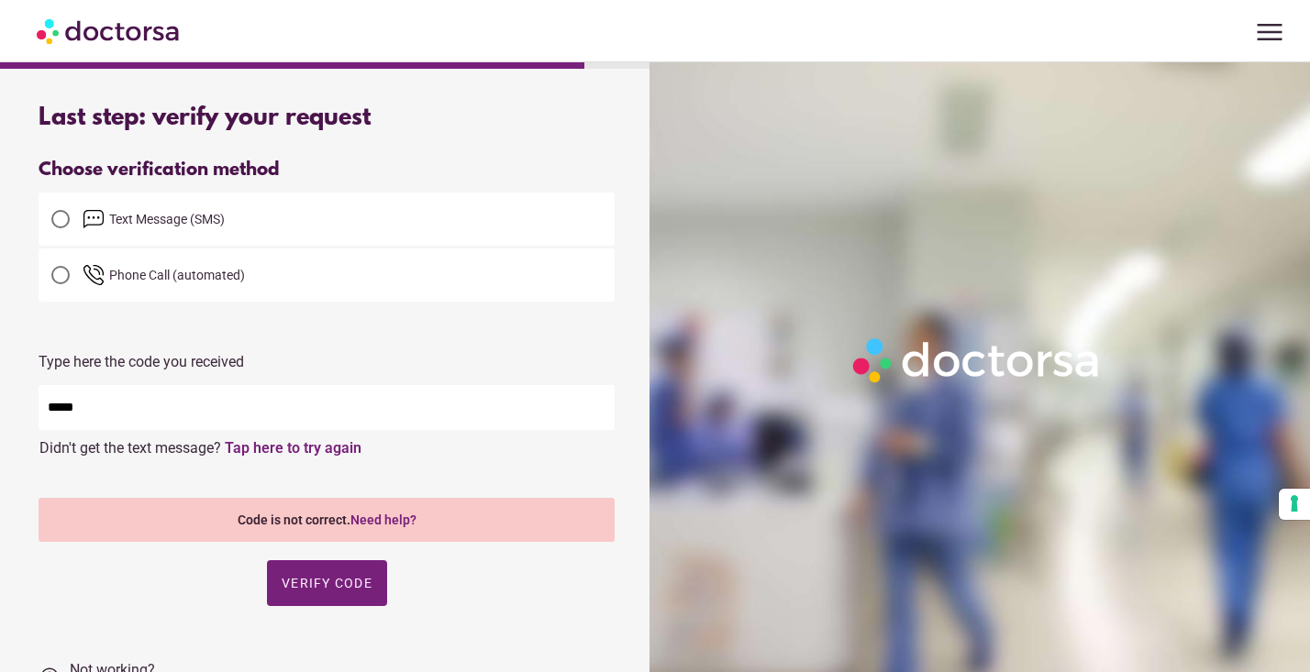
click at [439, 419] on input "*****" at bounding box center [327, 407] width 576 height 45
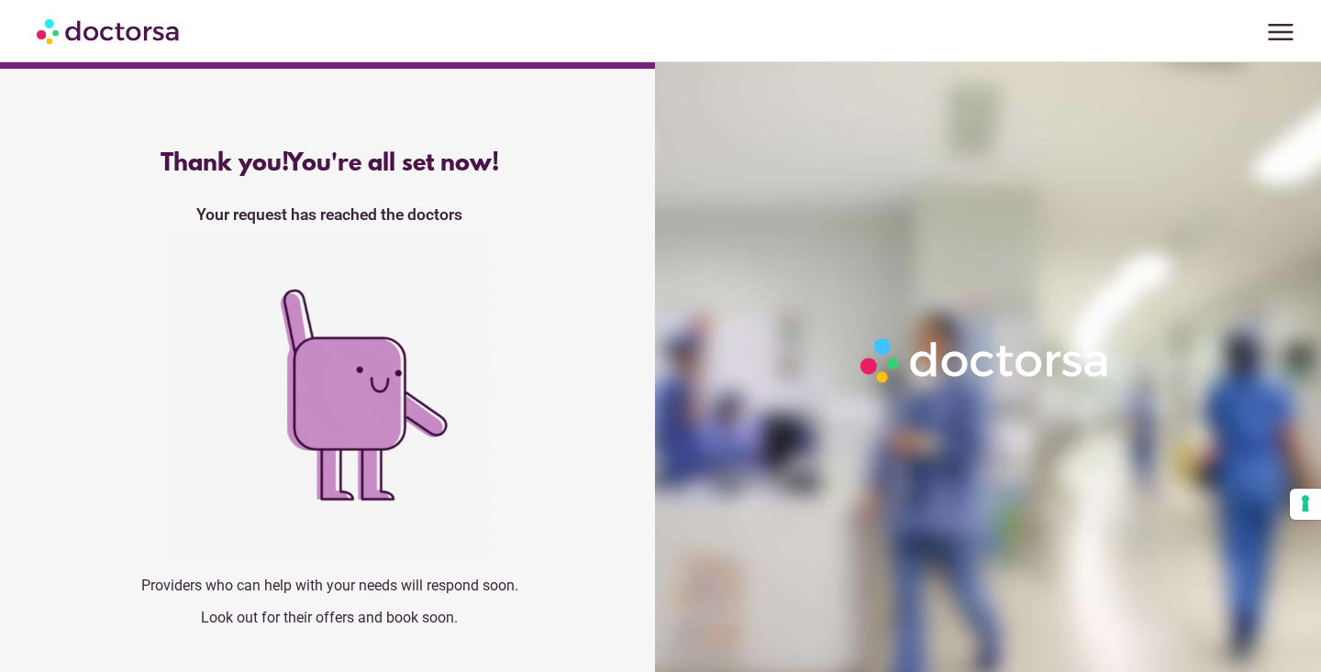
click at [1279, 32] on span "menu" at bounding box center [1280, 32] width 35 height 35
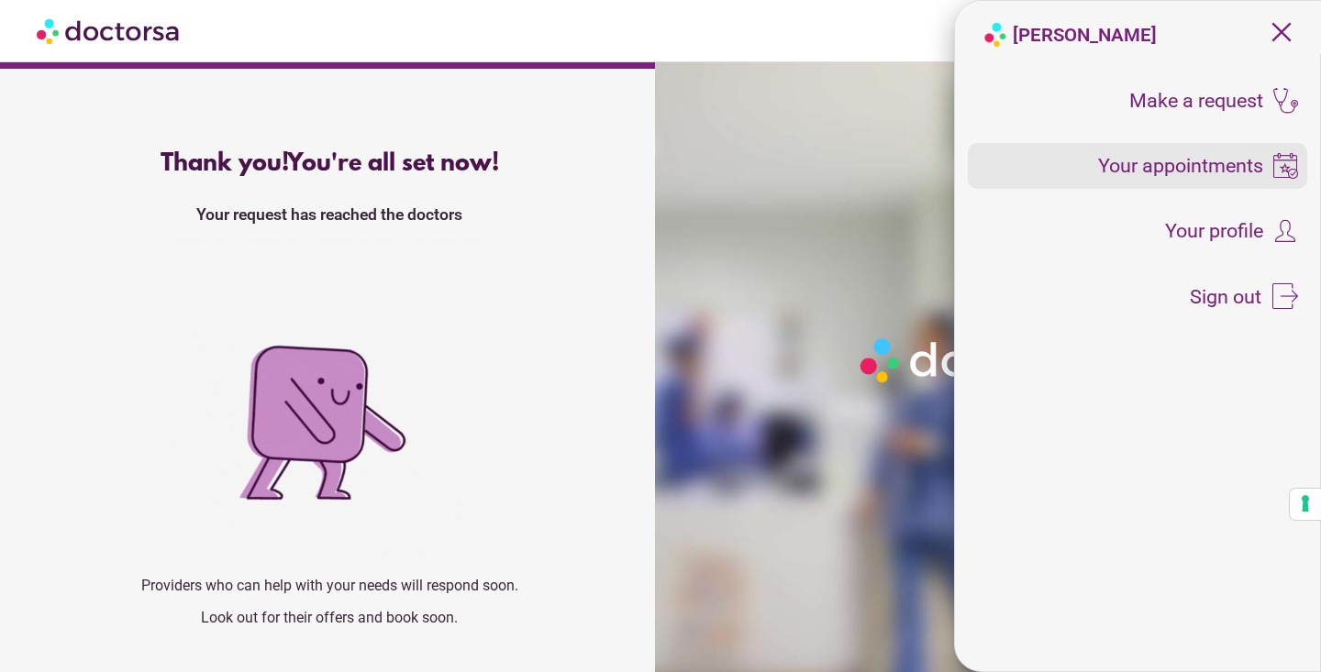
click at [1139, 167] on span "Your appointments" at bounding box center [1180, 166] width 165 height 20
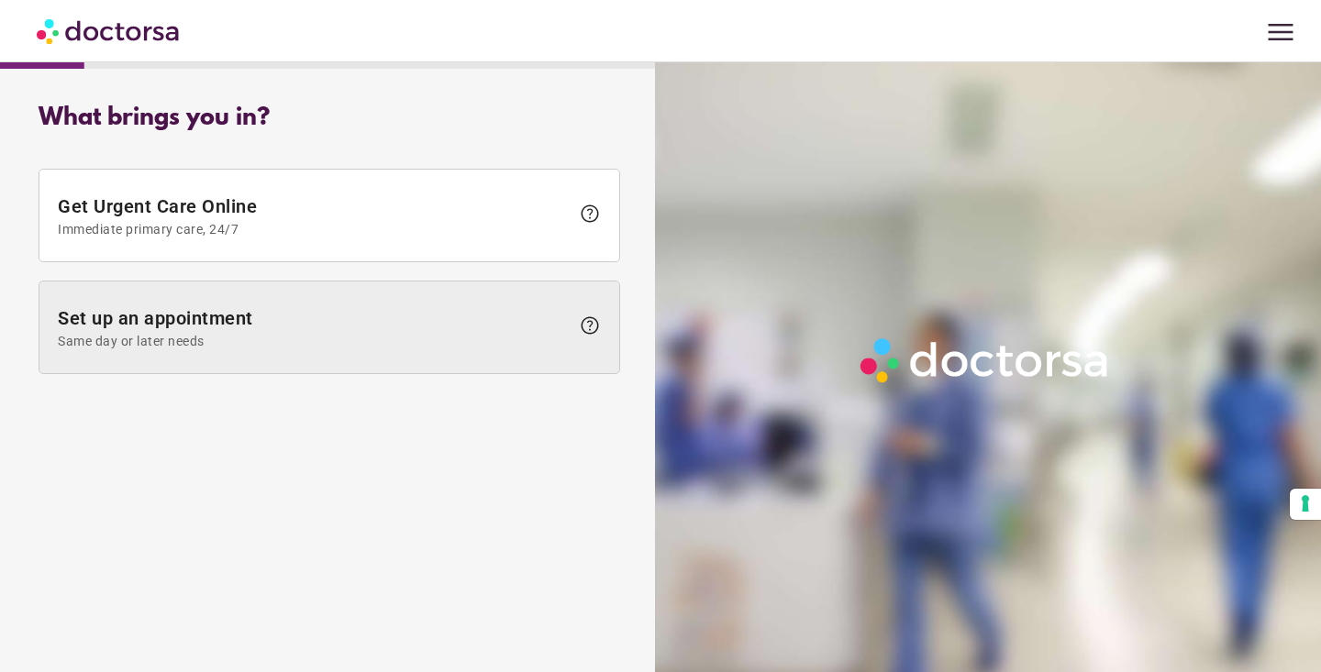
click at [480, 308] on span "Set up an appointment Same day or later needs" at bounding box center [314, 327] width 512 height 41
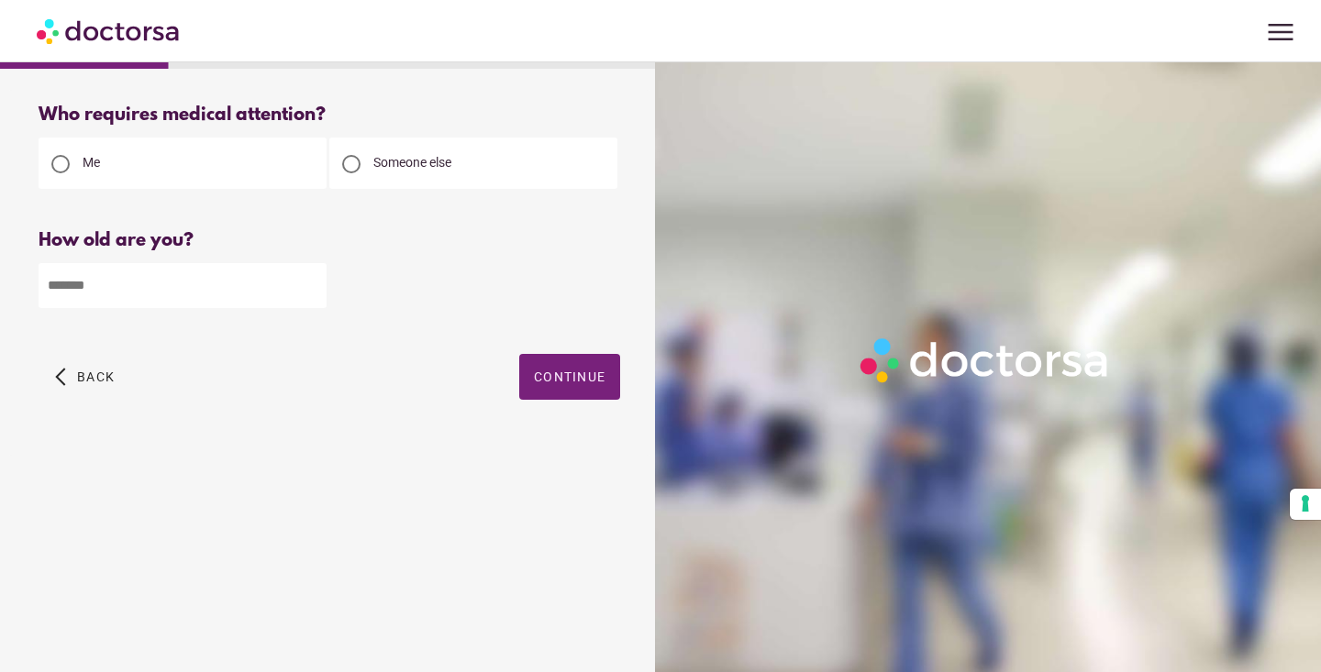
click at [204, 280] on input "number" at bounding box center [183, 285] width 288 height 45
type input "**"
click at [549, 375] on span "Continue" at bounding box center [570, 377] width 72 height 15
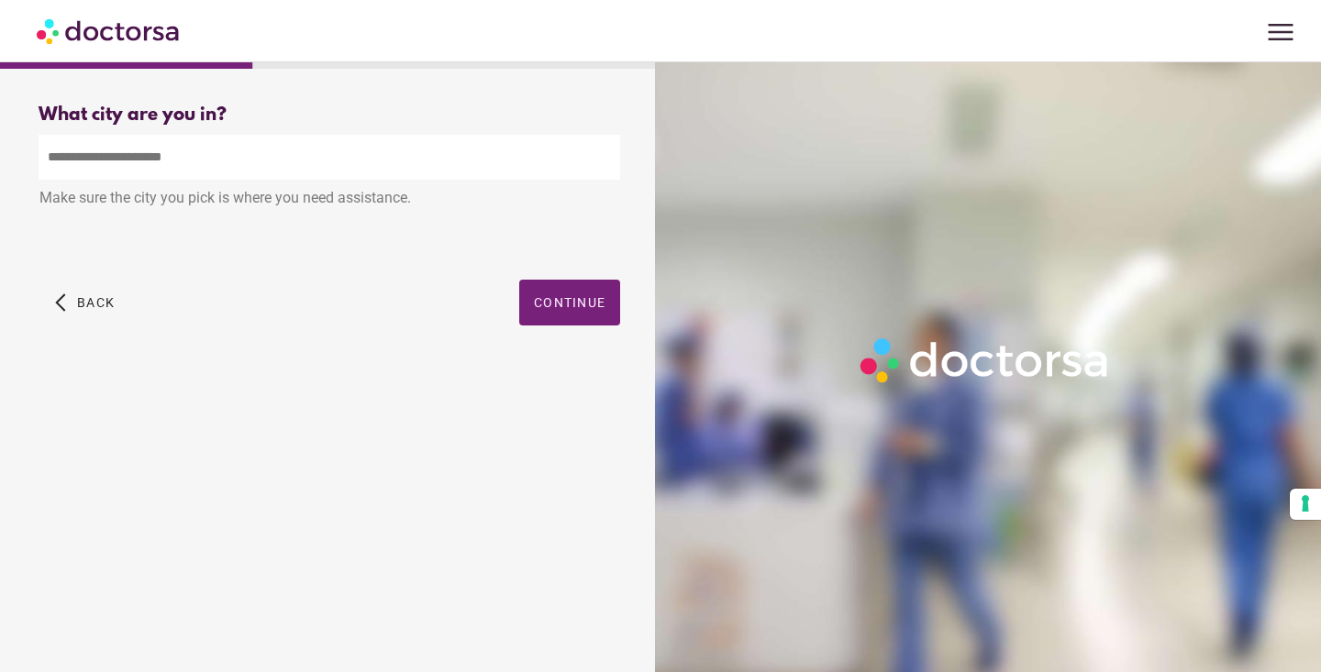
click at [250, 164] on input "text" at bounding box center [330, 157] width 582 height 45
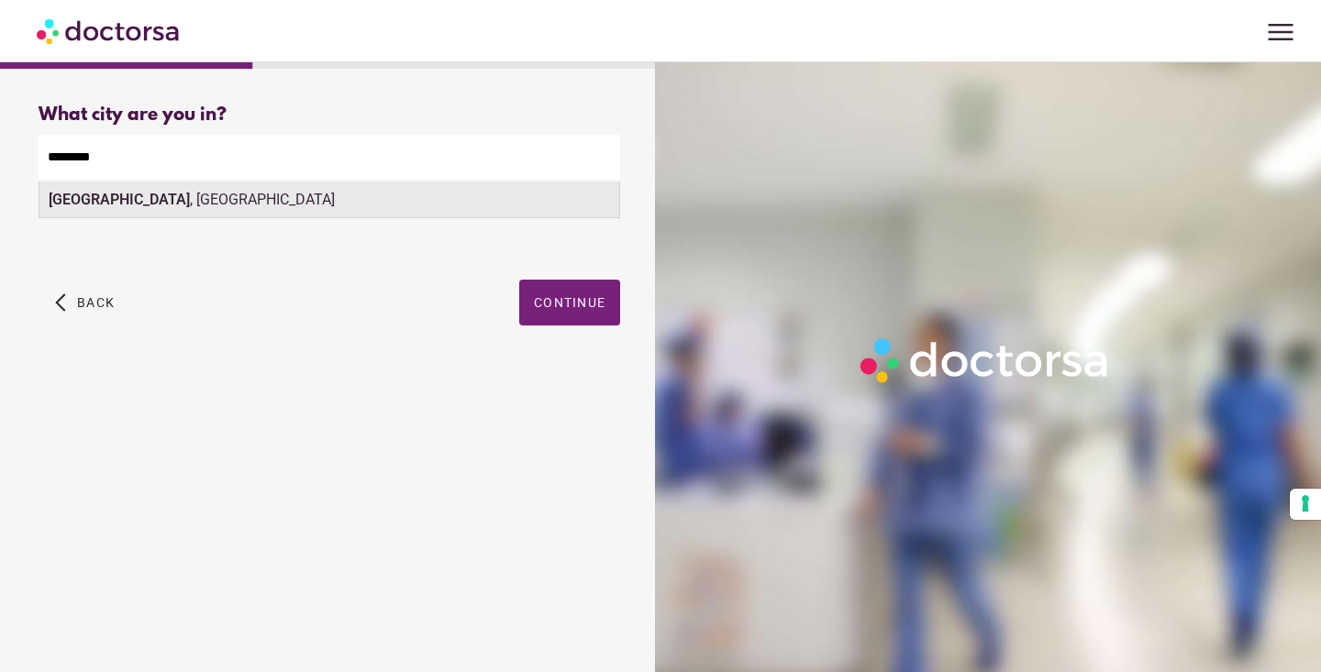
click at [191, 203] on div "[GEOGRAPHIC_DATA] , [GEOGRAPHIC_DATA]" at bounding box center [329, 200] width 580 height 37
type input "**********"
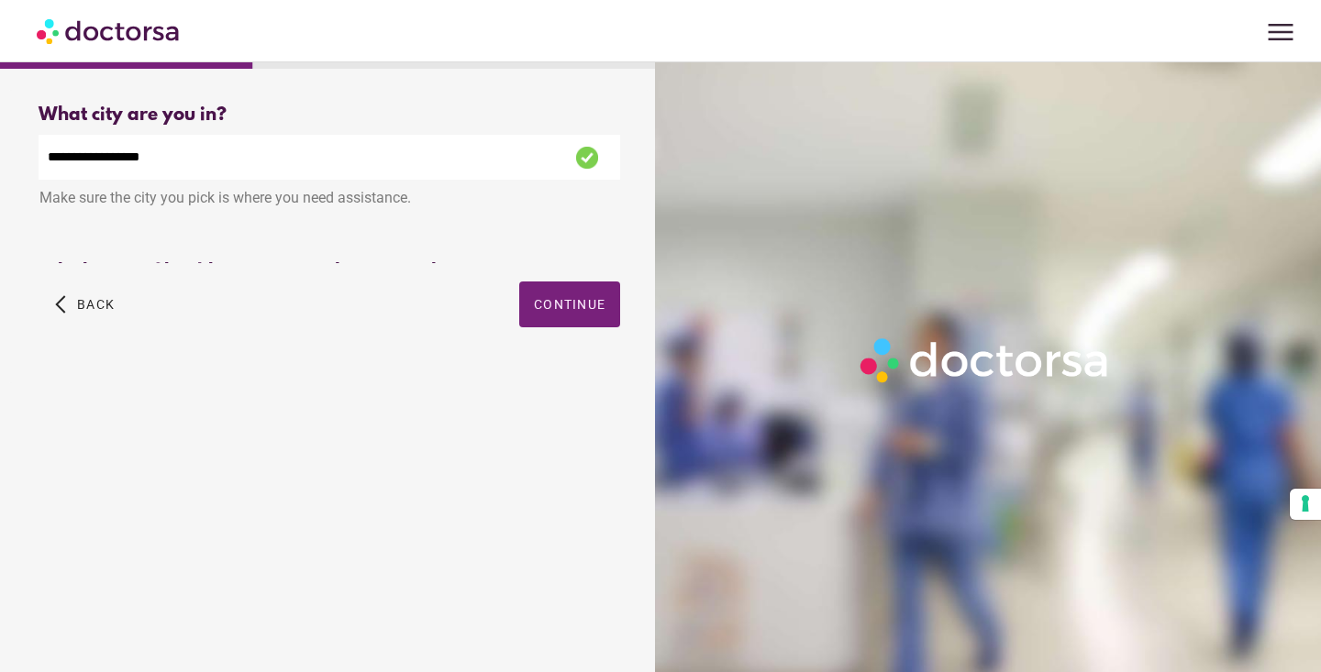
click at [559, 288] on div "**********" at bounding box center [329, 237] width 640 height 294
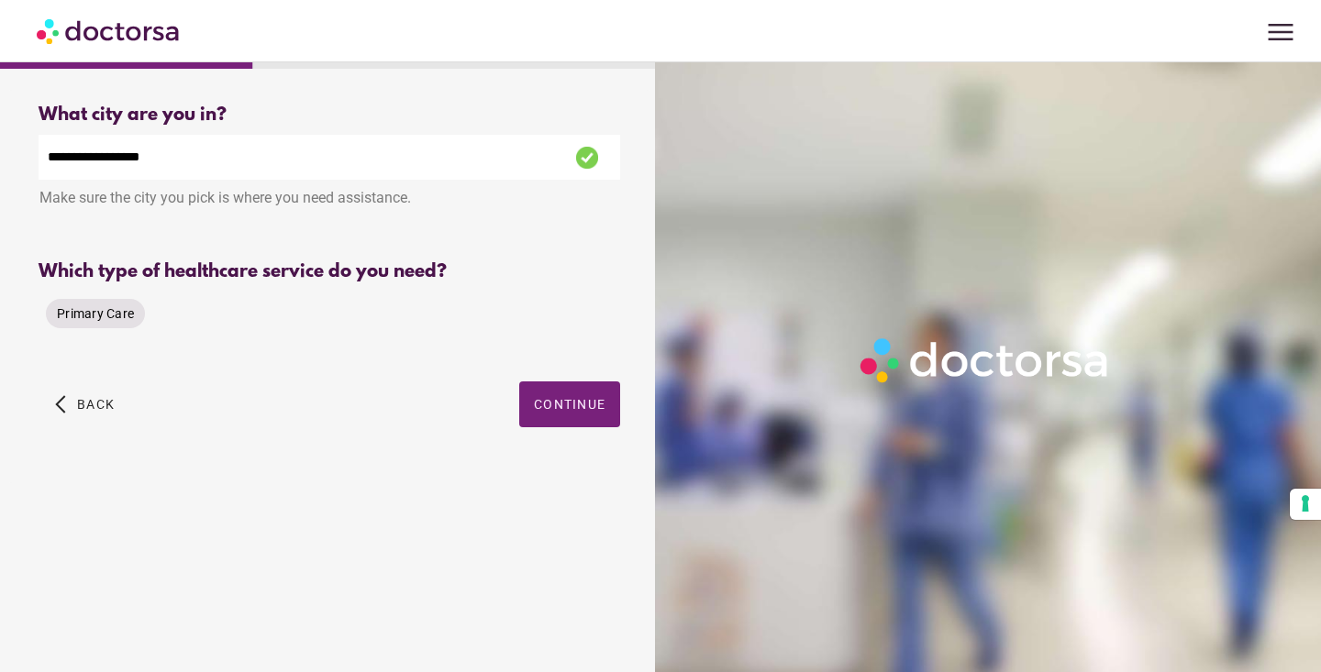
click at [101, 316] on span "Primary Care" at bounding box center [95, 313] width 77 height 15
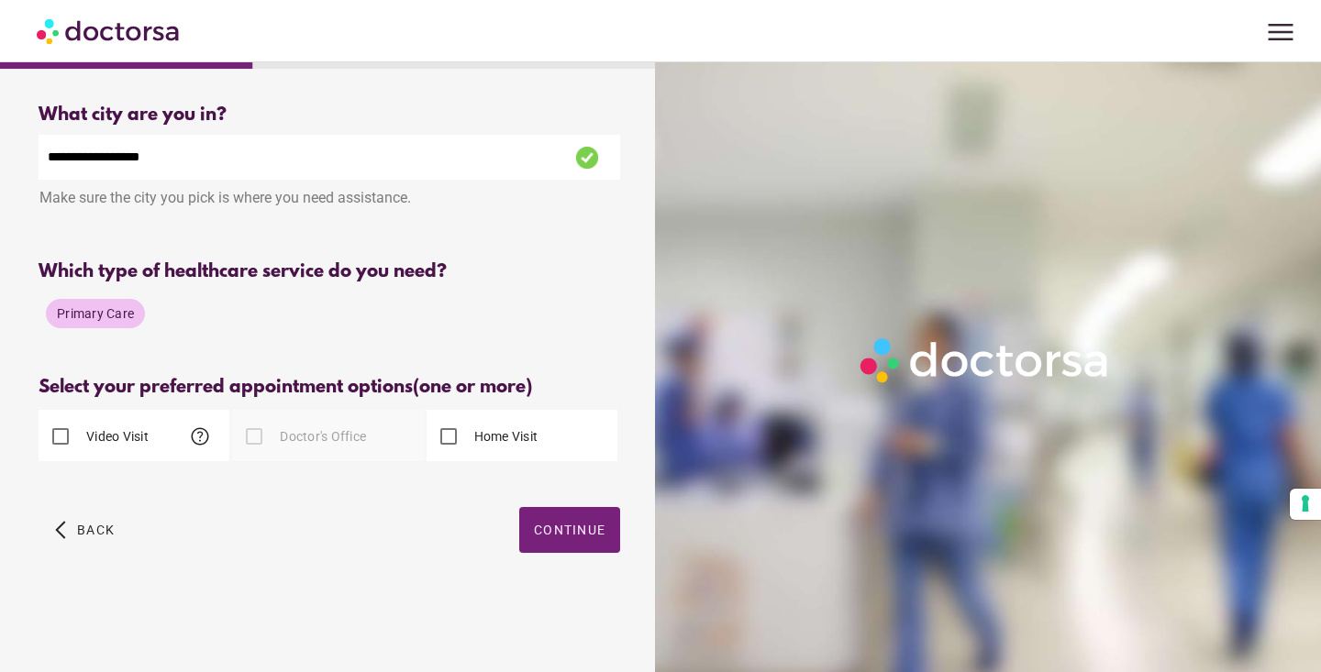
click at [495, 439] on label "Home Visit" at bounding box center [505, 436] width 68 height 18
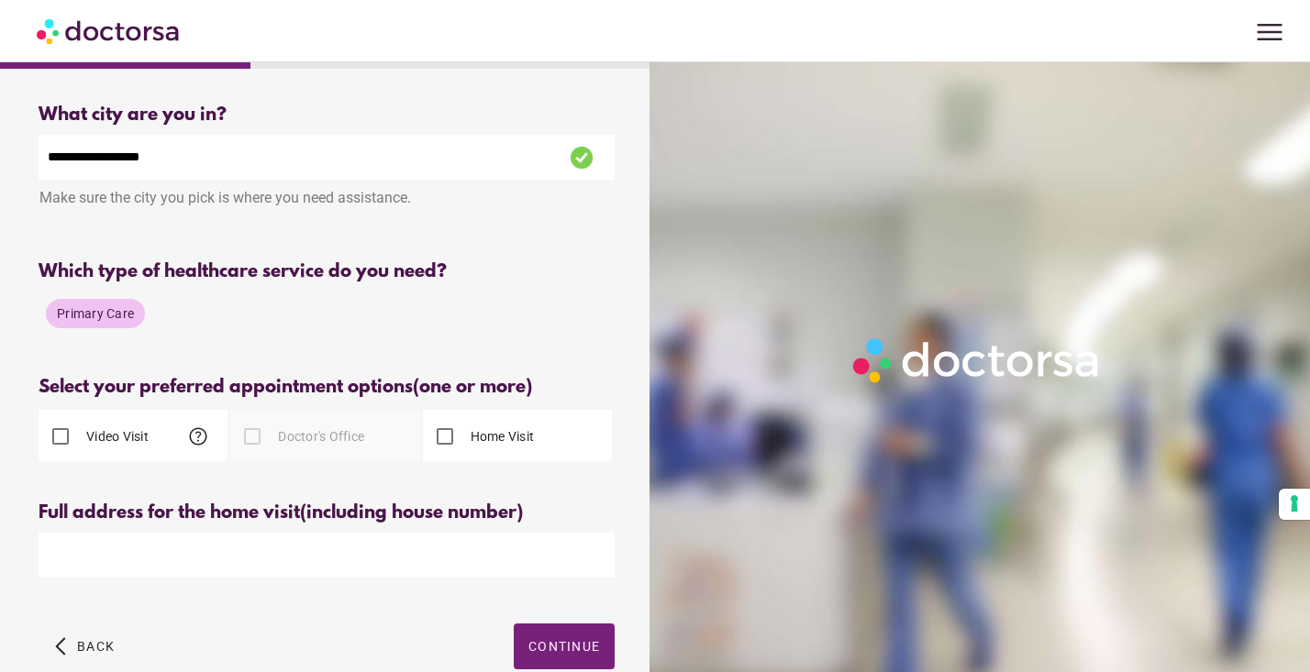
click at [122, 432] on label "Video Visit" at bounding box center [116, 436] width 66 height 18
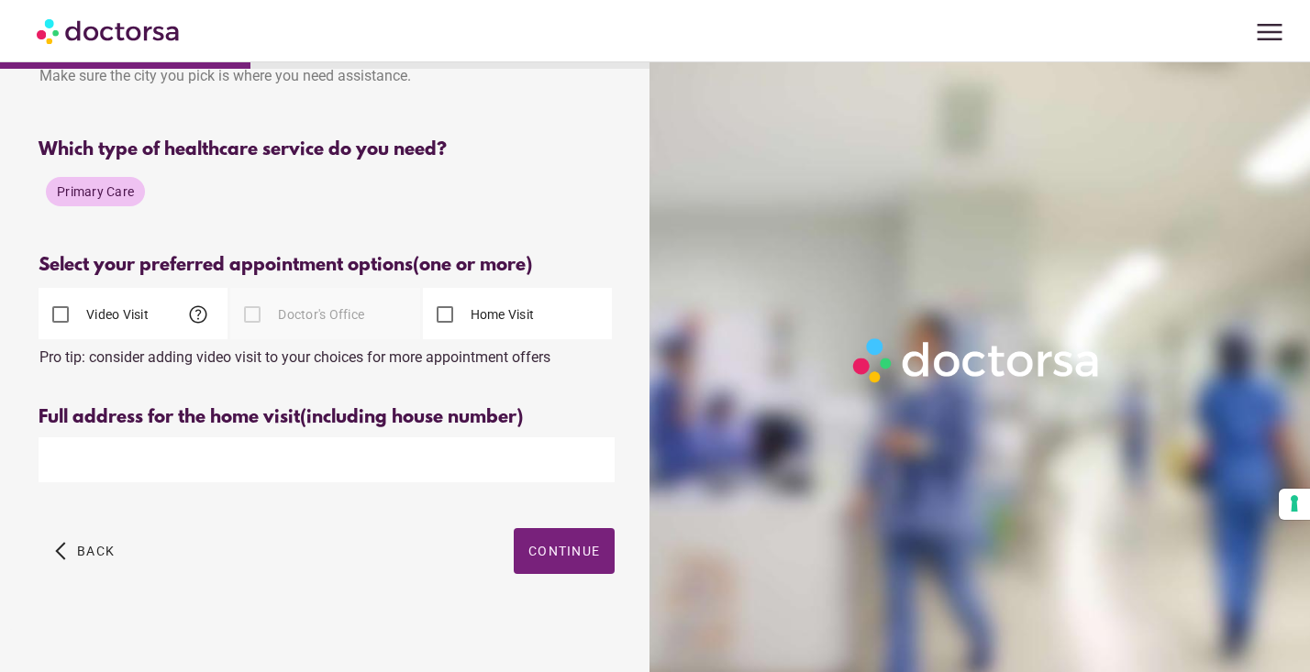
click at [111, 317] on label "Video Visit" at bounding box center [116, 314] width 66 height 18
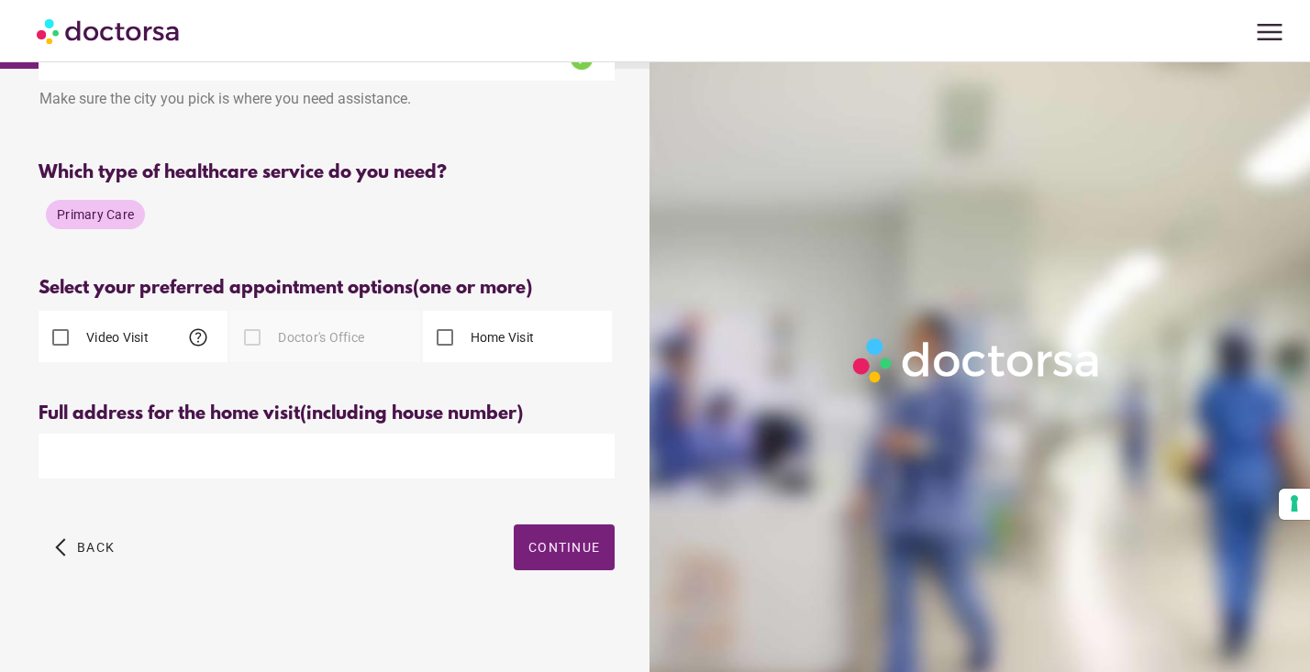
click at [499, 342] on label "Home Visit" at bounding box center [501, 337] width 68 height 18
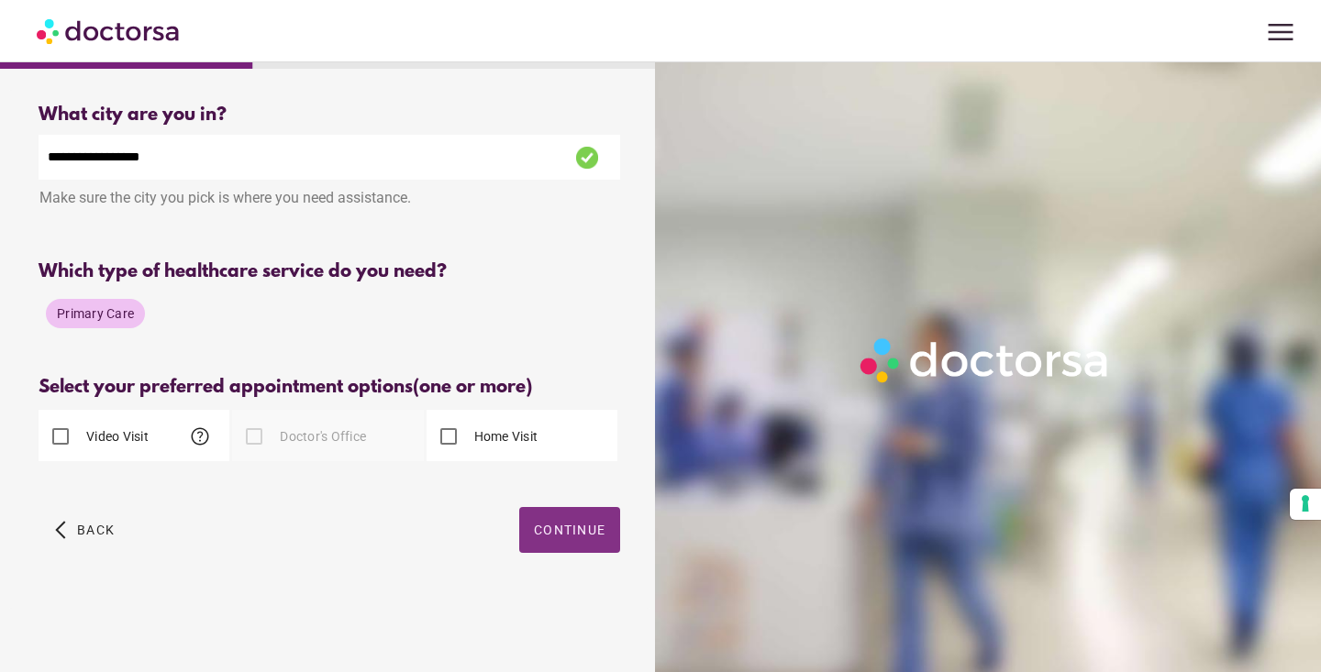
click at [556, 522] on span "button" at bounding box center [569, 530] width 101 height 46
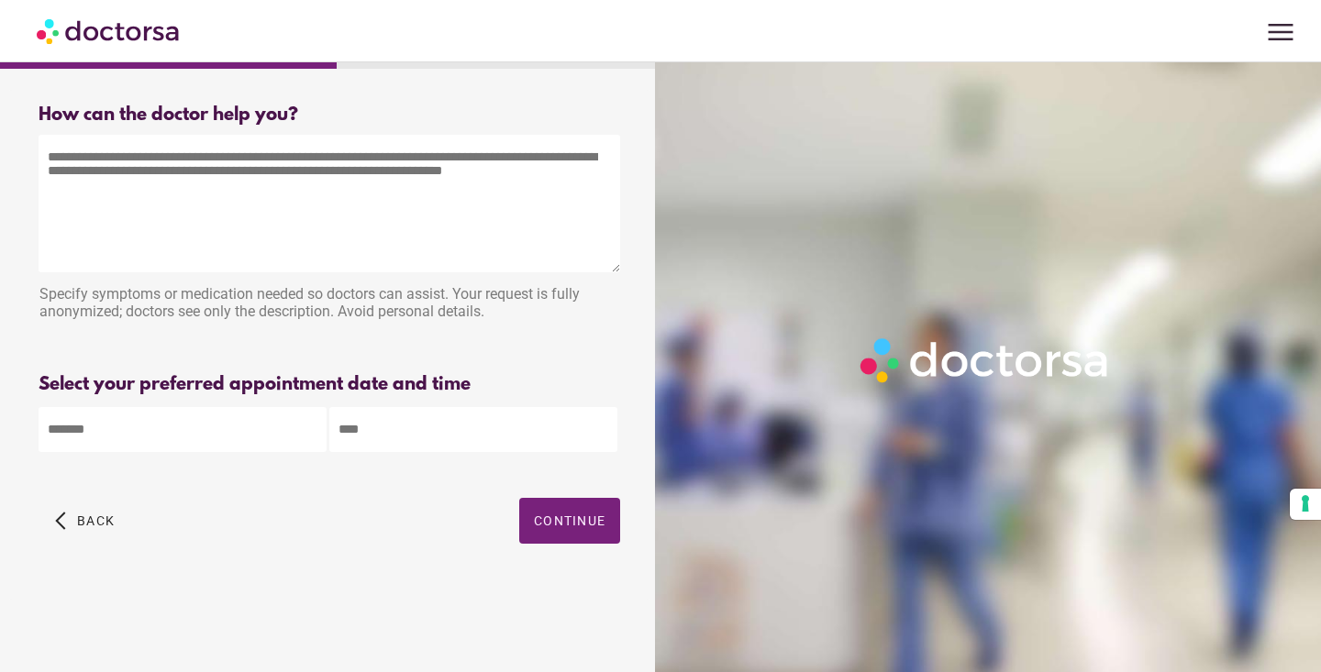
click at [1276, 39] on span "menu" at bounding box center [1280, 32] width 35 height 35
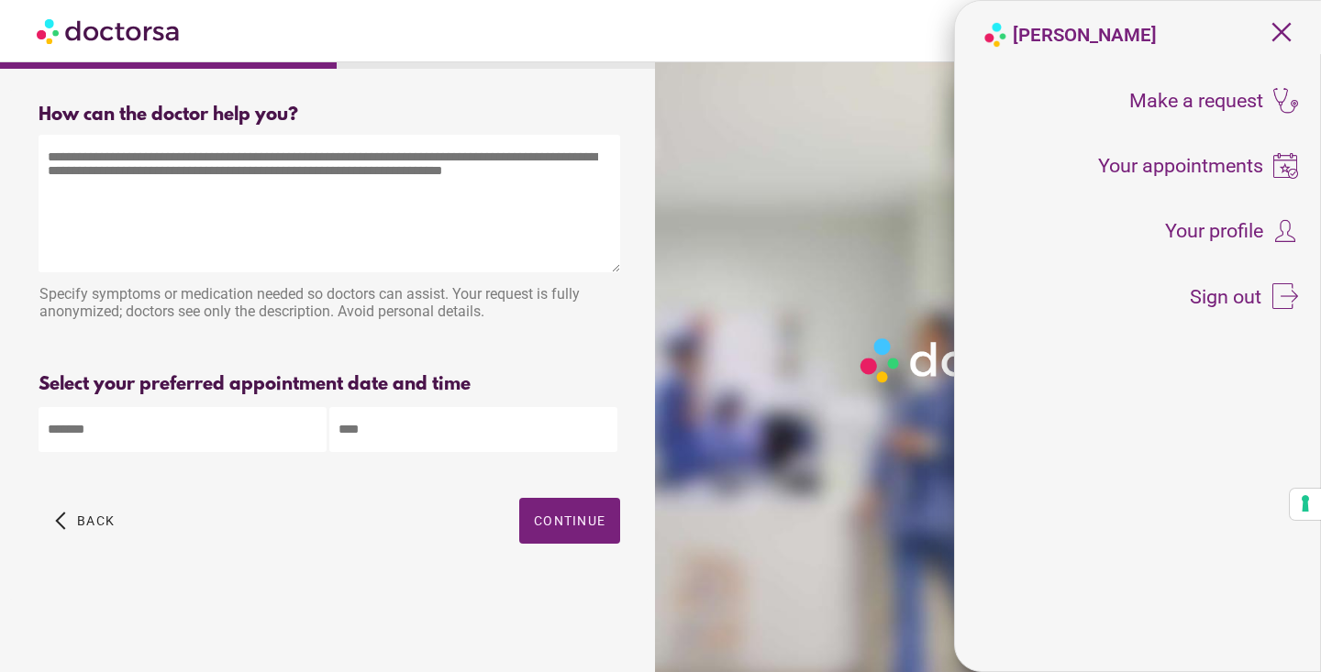
click at [267, 201] on textarea at bounding box center [330, 204] width 582 height 138
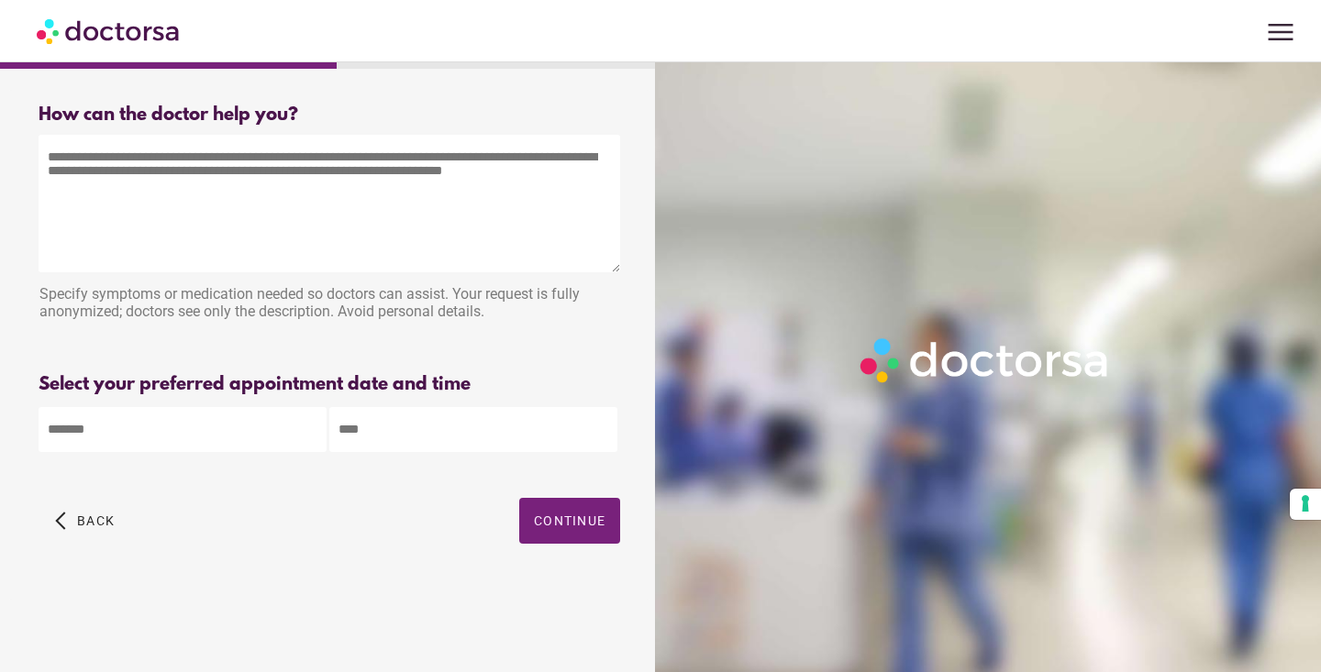
click at [1291, 34] on span "menu" at bounding box center [1280, 32] width 35 height 35
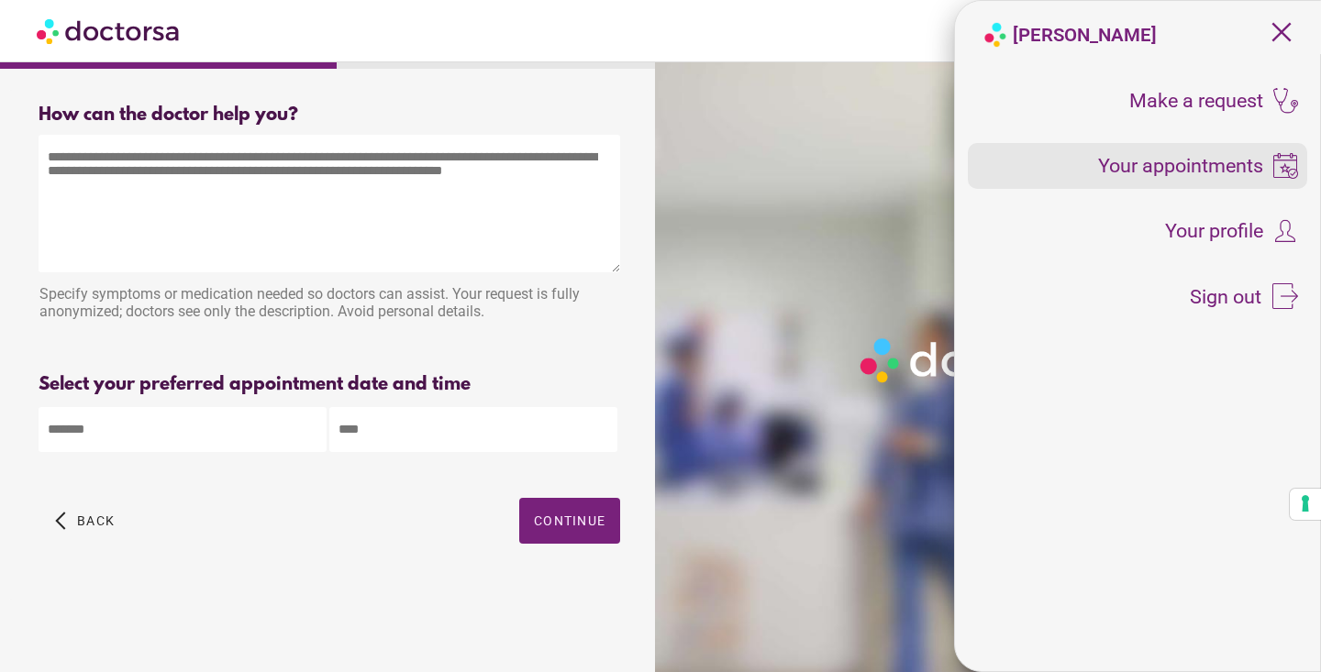
click at [1152, 170] on span "Your appointments" at bounding box center [1180, 166] width 165 height 20
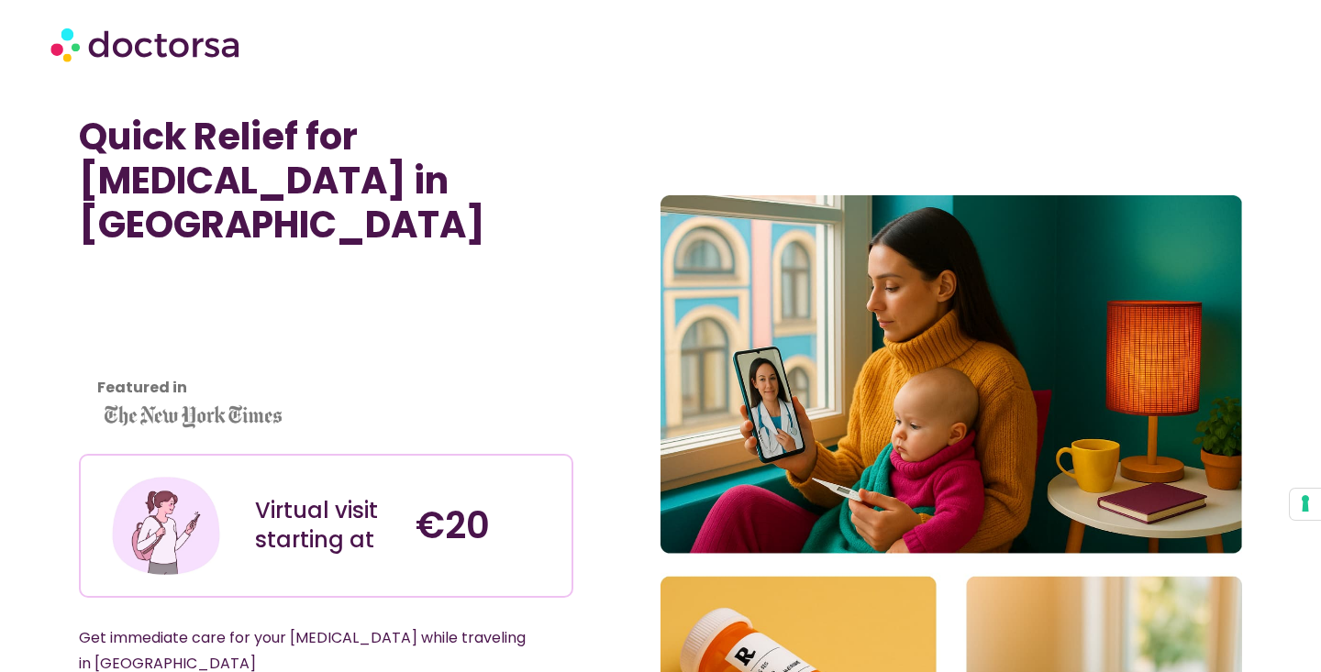
scroll to position [-1, 0]
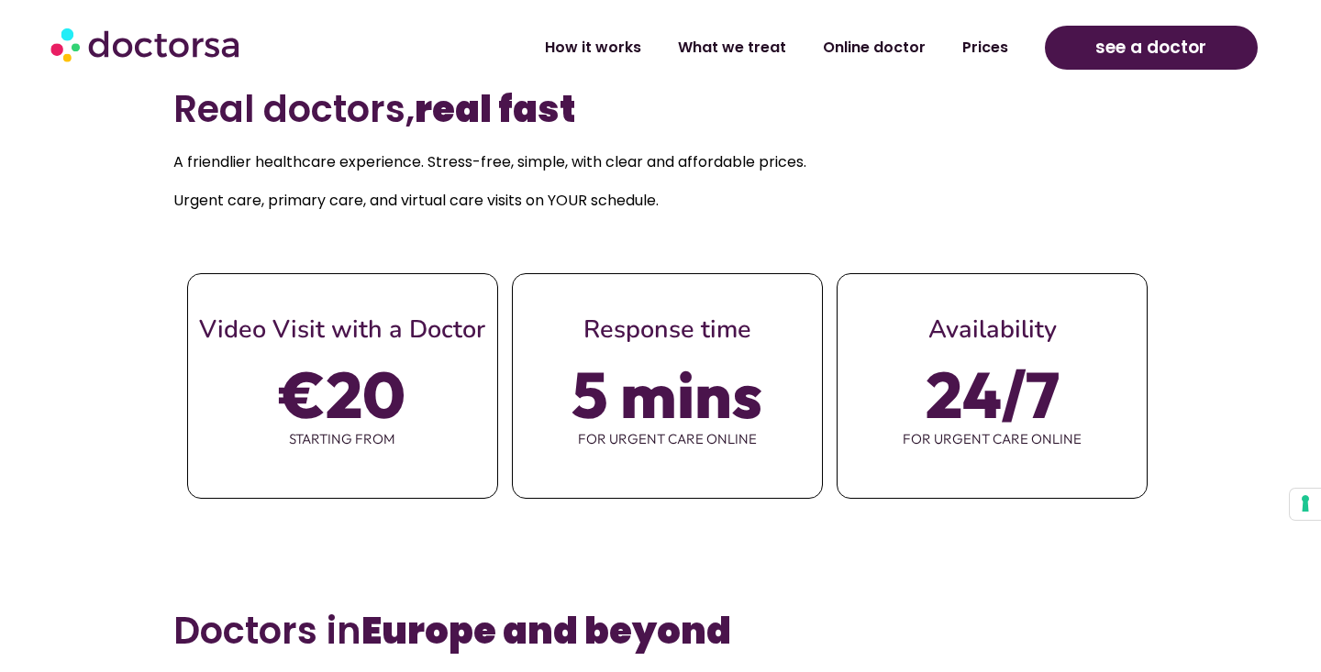
scroll to position [601, 0]
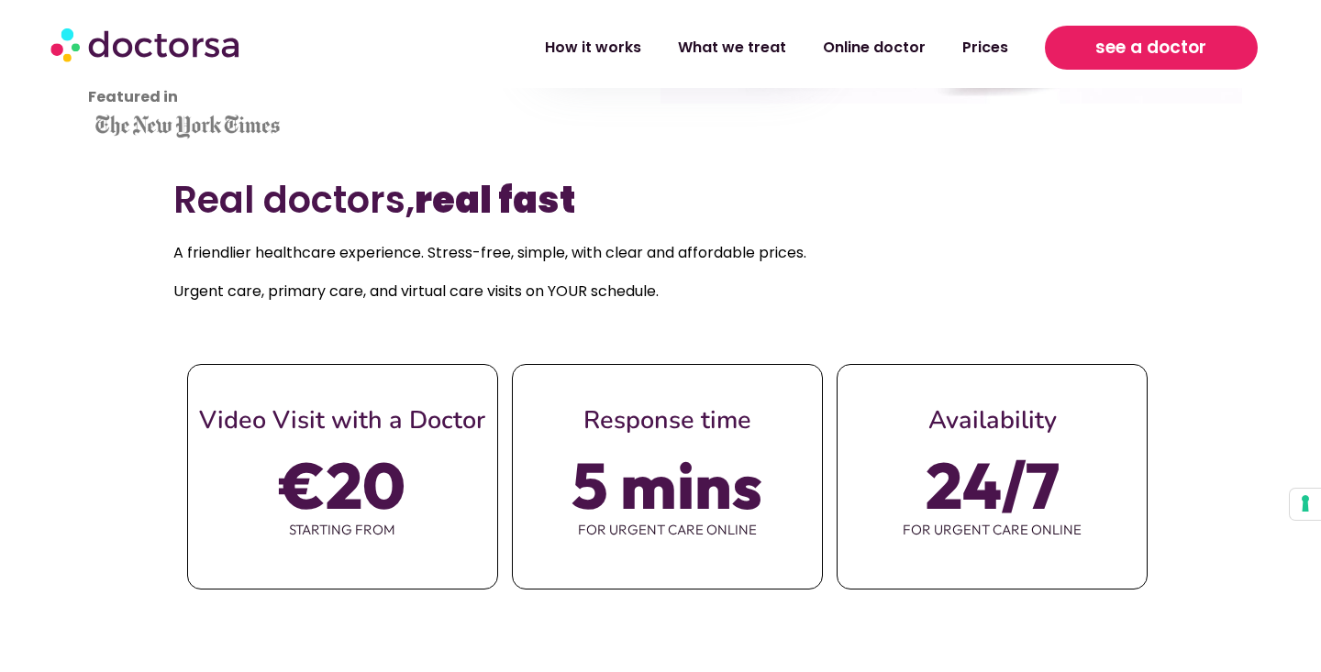
click at [1076, 40] on link "see a doctor" at bounding box center [1151, 48] width 213 height 44
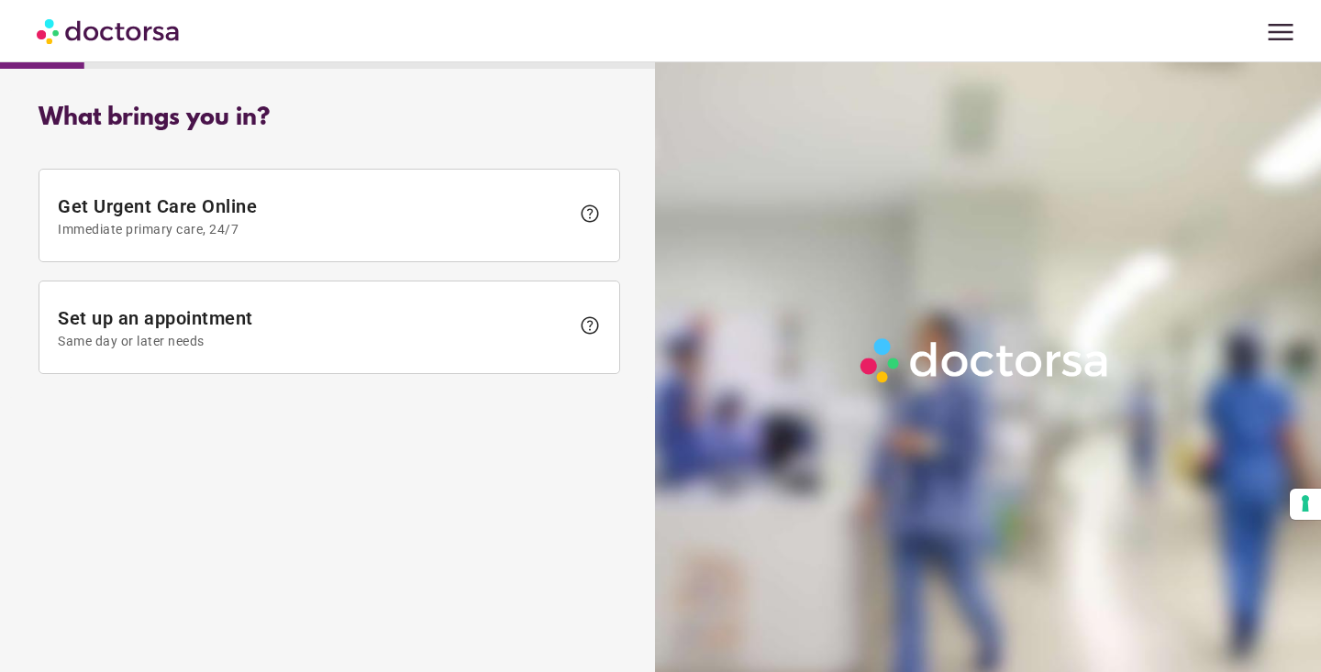
click at [1268, 31] on span "menu" at bounding box center [1280, 32] width 35 height 35
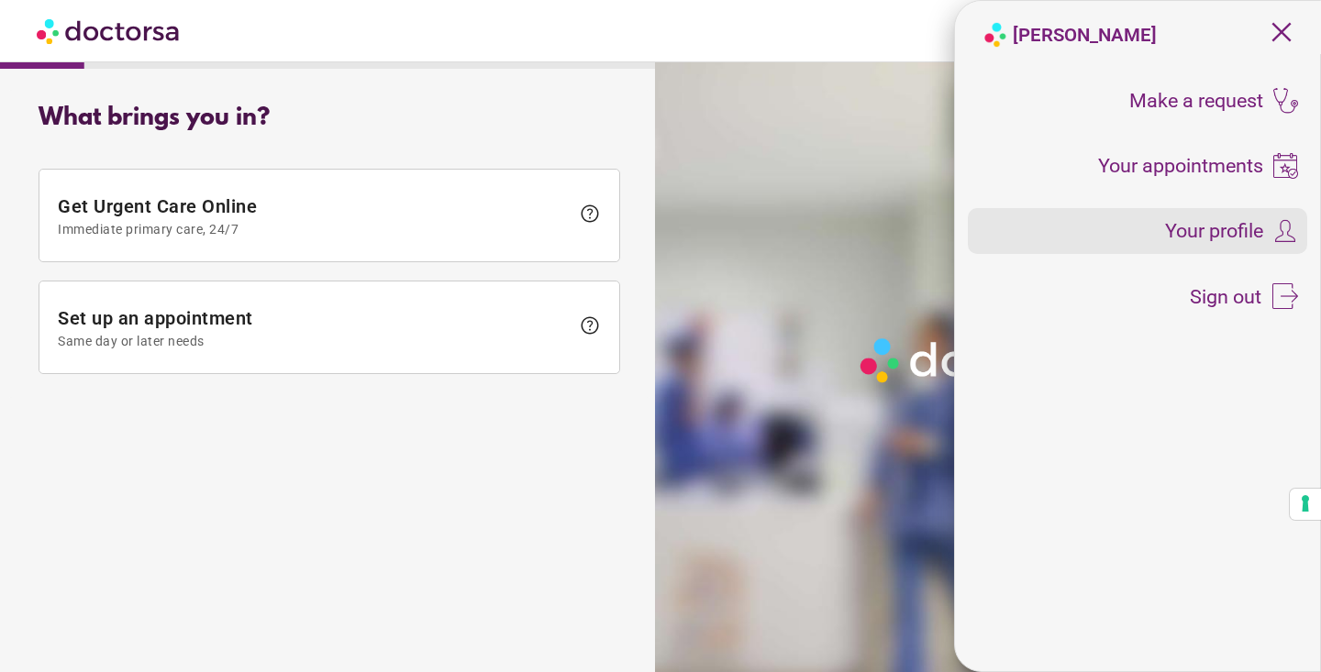
click at [1195, 224] on span "Your profile" at bounding box center [1214, 231] width 98 height 20
